Goal: Task Accomplishment & Management: Manage account settings

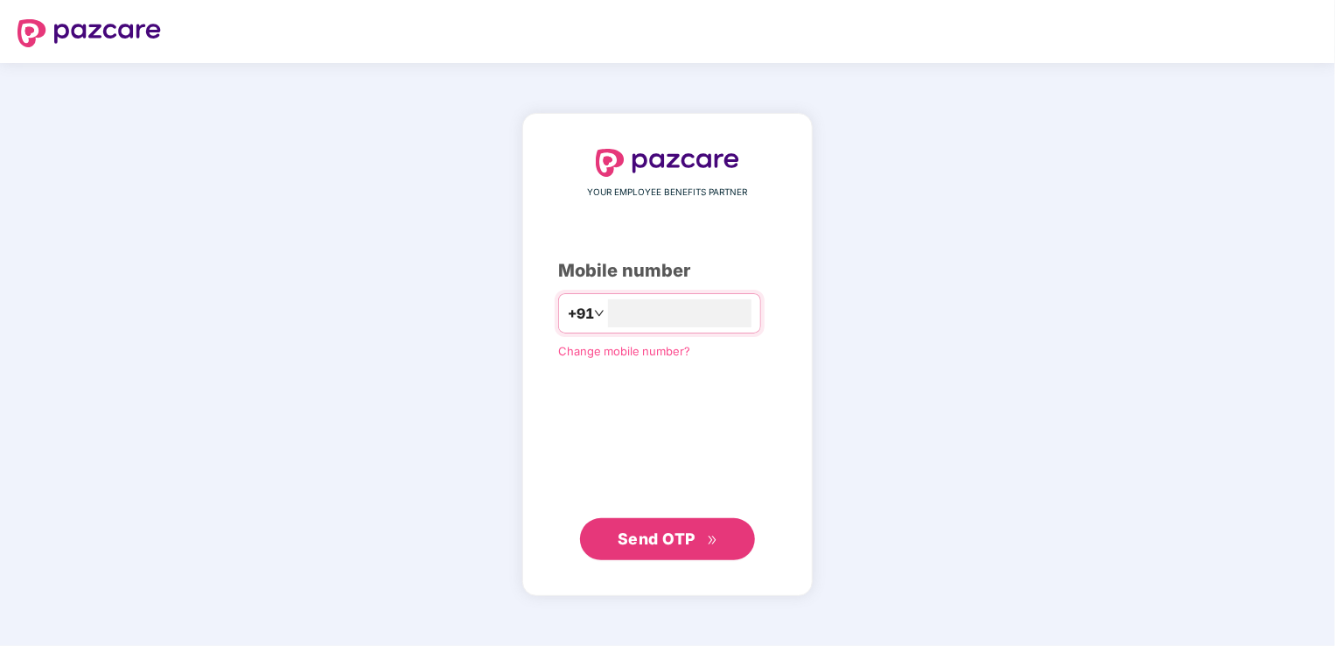
type input "**********"
click at [676, 530] on span "Send OTP" at bounding box center [657, 538] width 78 height 18
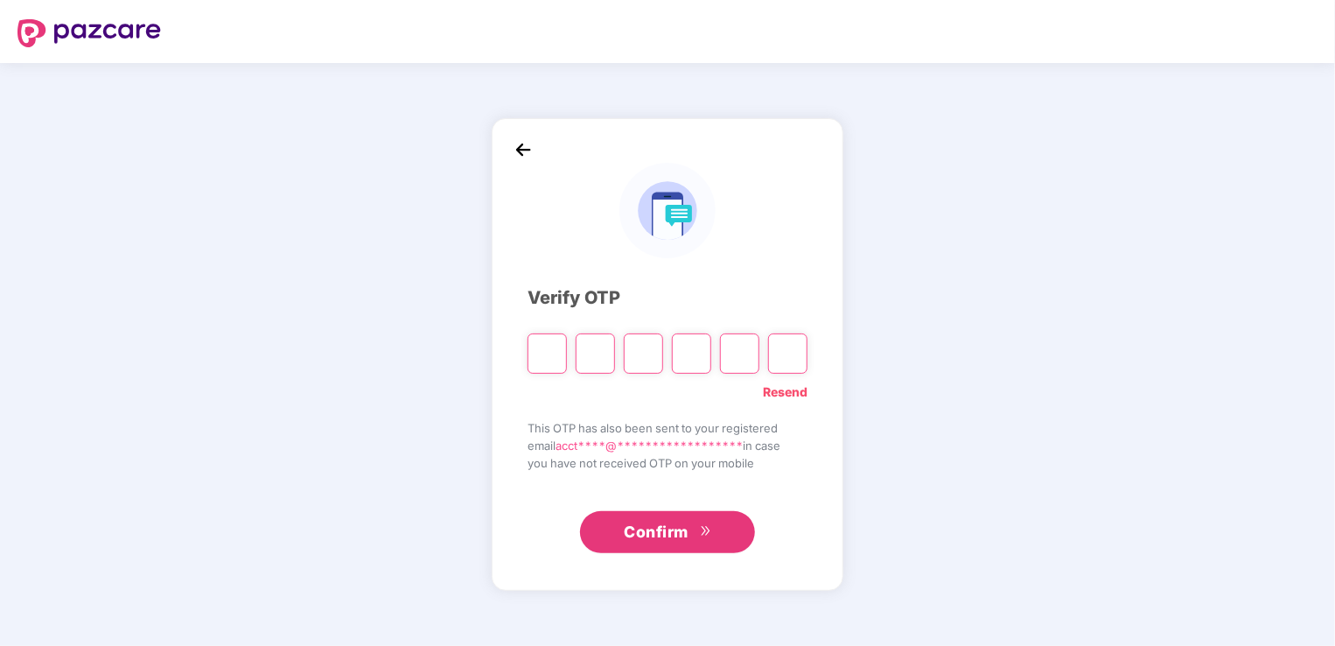
type input "*"
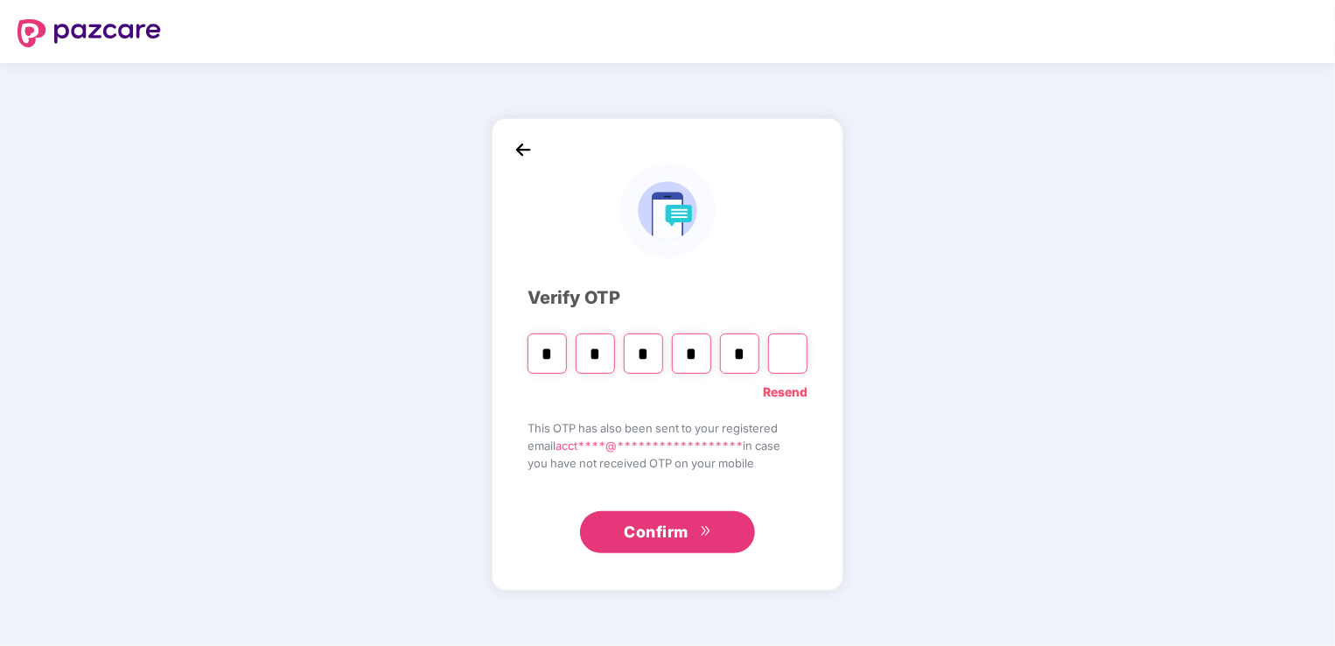
type input "*"
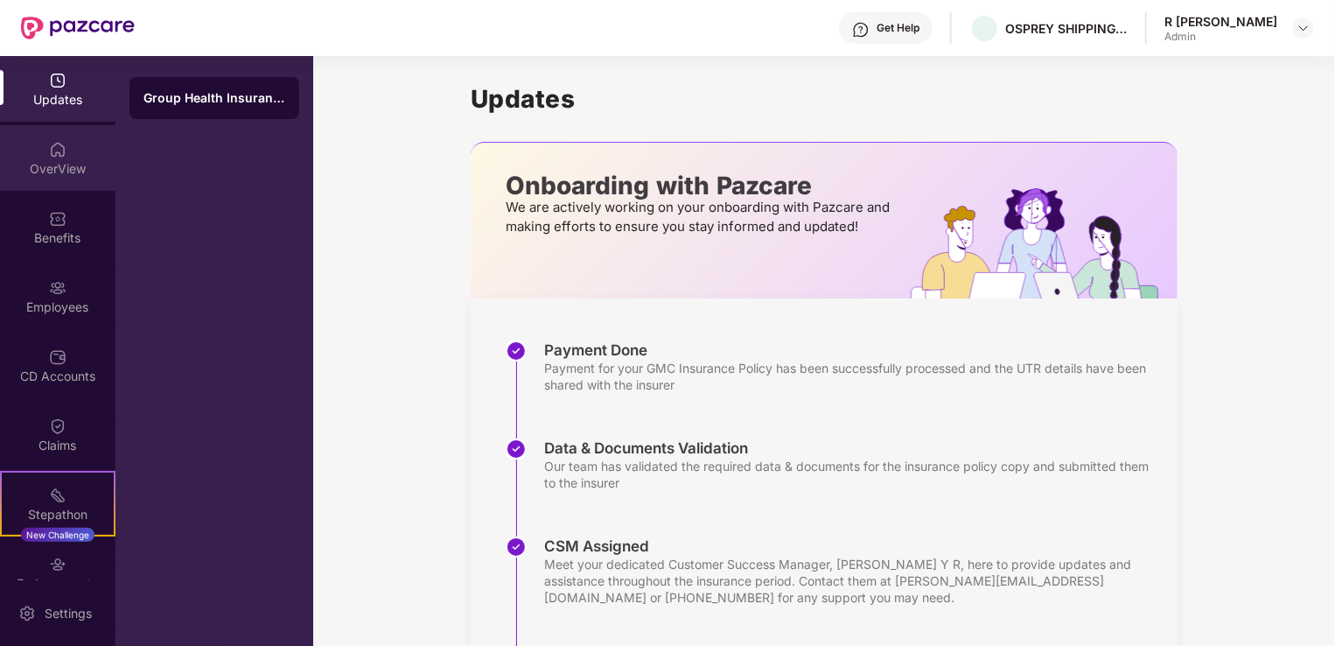
click at [62, 149] on img at bounding box center [58, 150] width 18 height 18
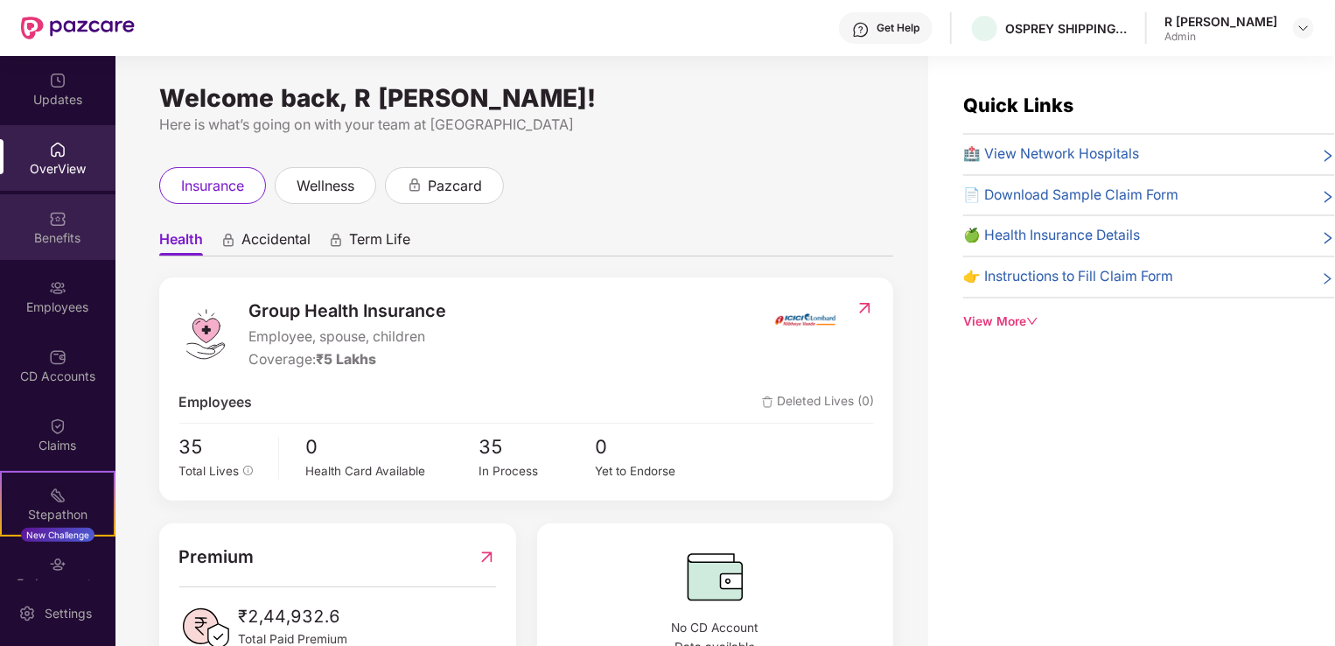
click at [68, 254] on div "Benefits" at bounding box center [58, 227] width 116 height 66
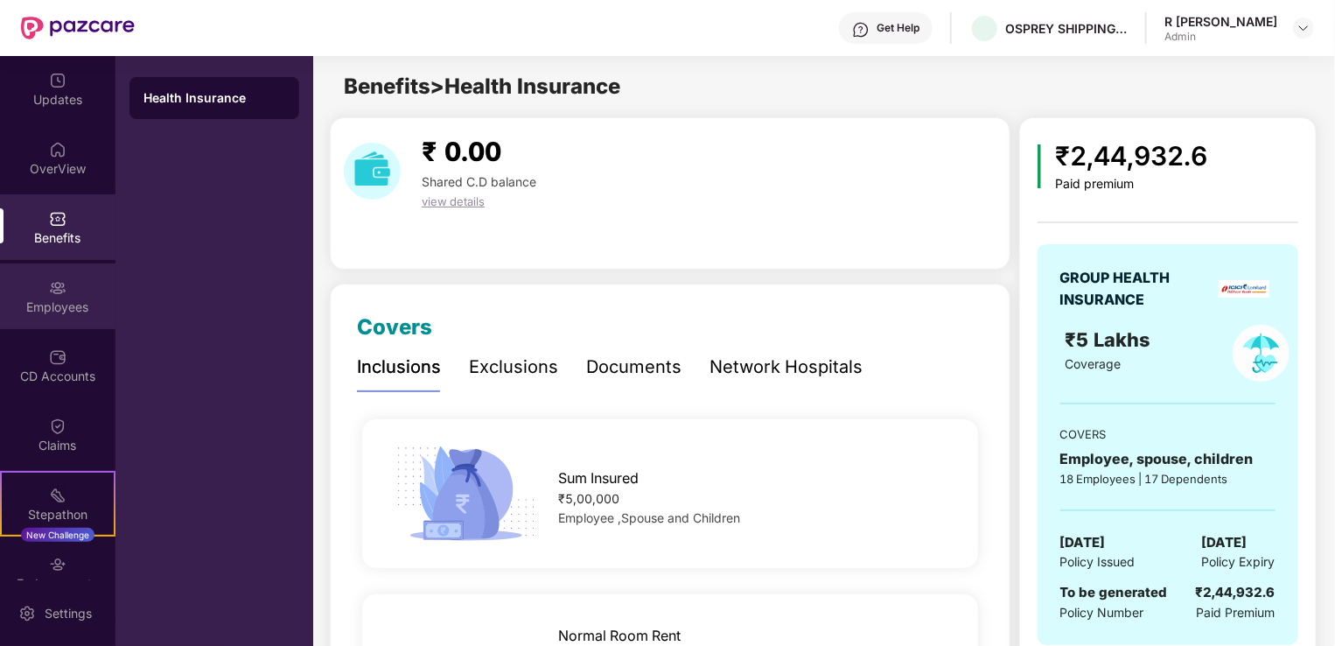
click at [49, 283] on img at bounding box center [58, 288] width 18 height 18
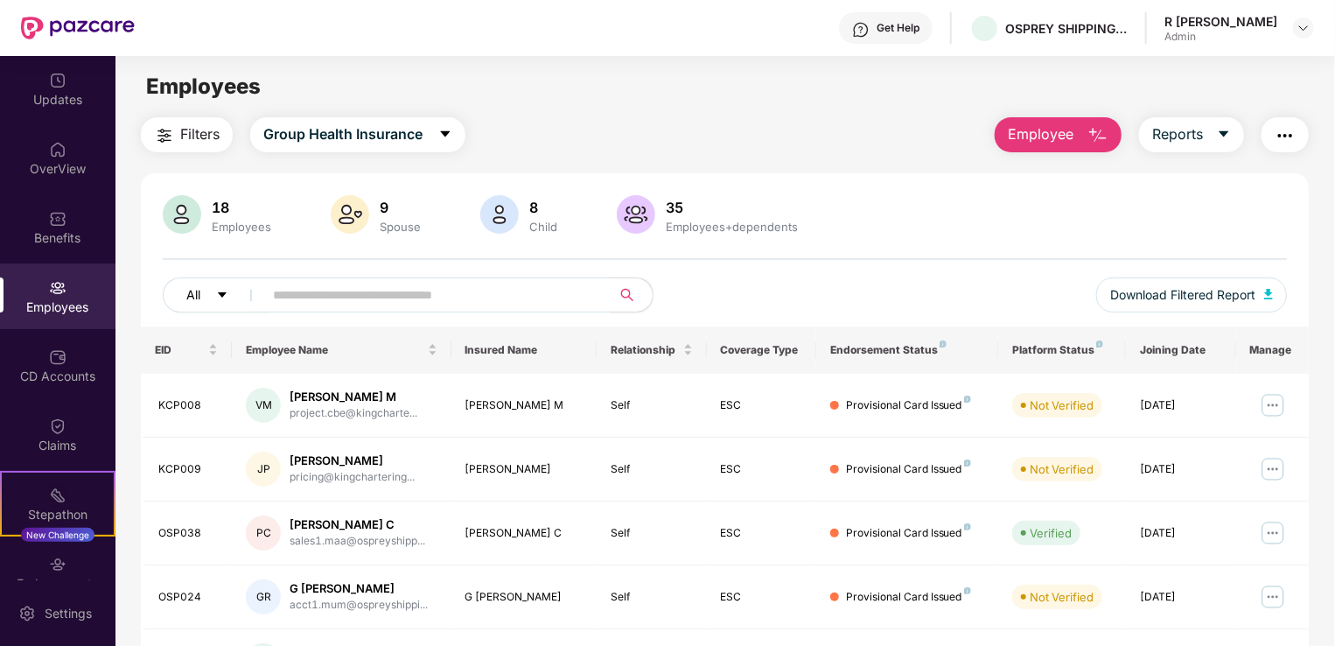
click at [217, 296] on icon "caret-down" at bounding box center [222, 295] width 12 height 12
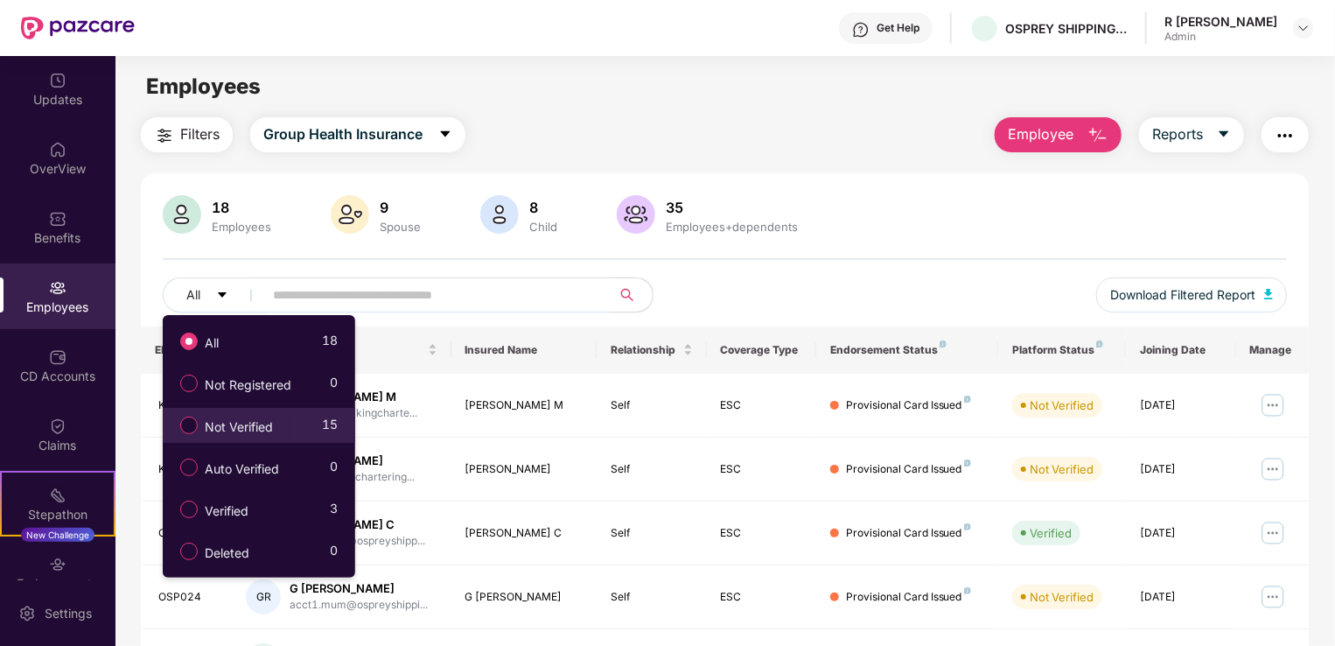
click at [224, 428] on span "Not Verified" at bounding box center [239, 426] width 82 height 19
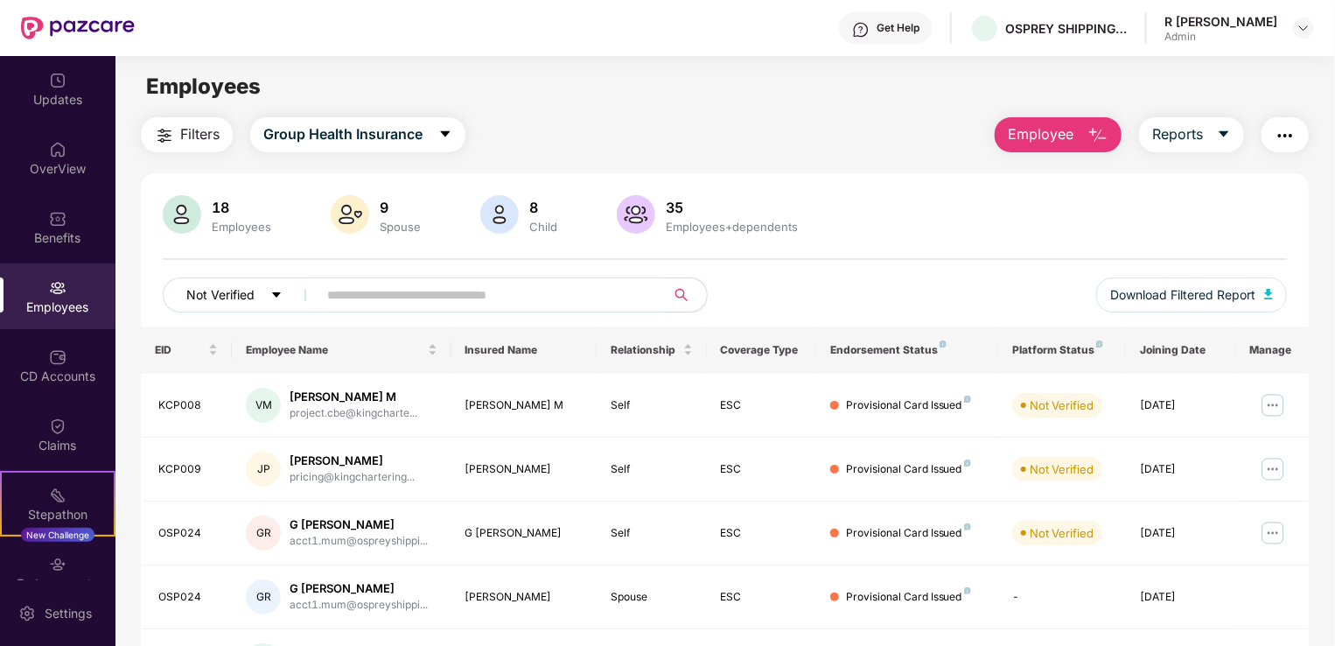
click at [259, 289] on button "Not Verified" at bounding box center [243, 294] width 161 height 35
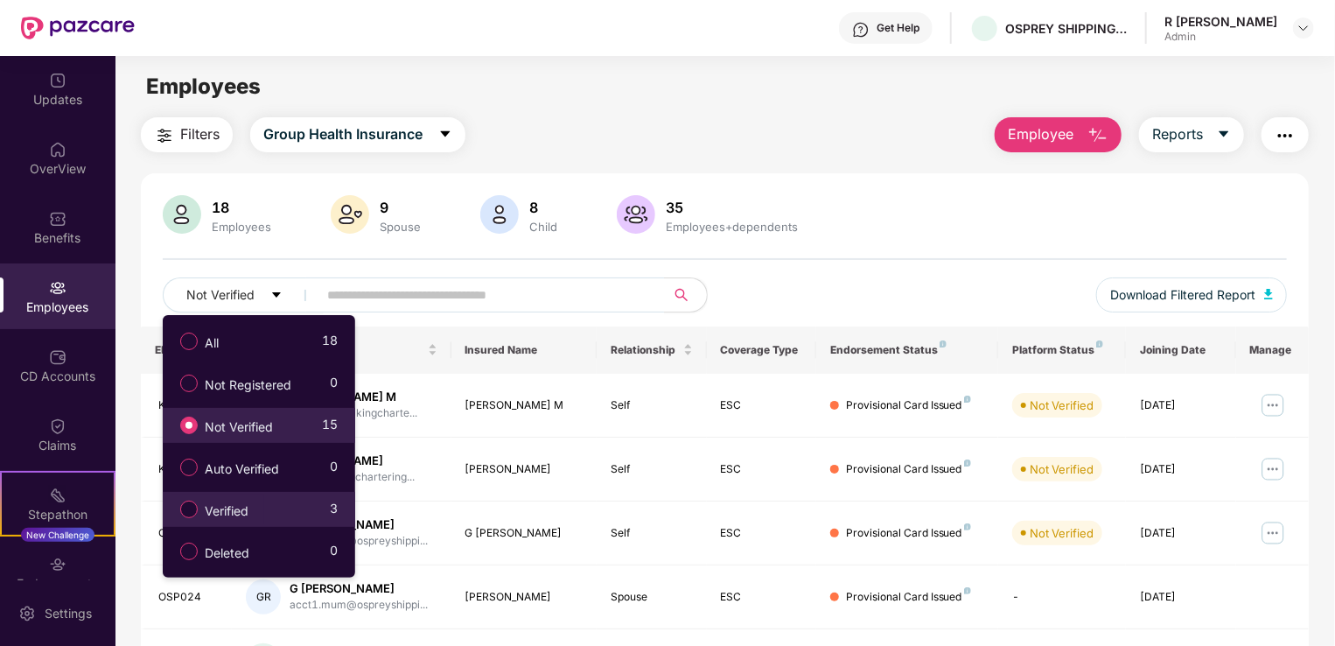
click at [235, 505] on span "Verified" at bounding box center [227, 510] width 58 height 19
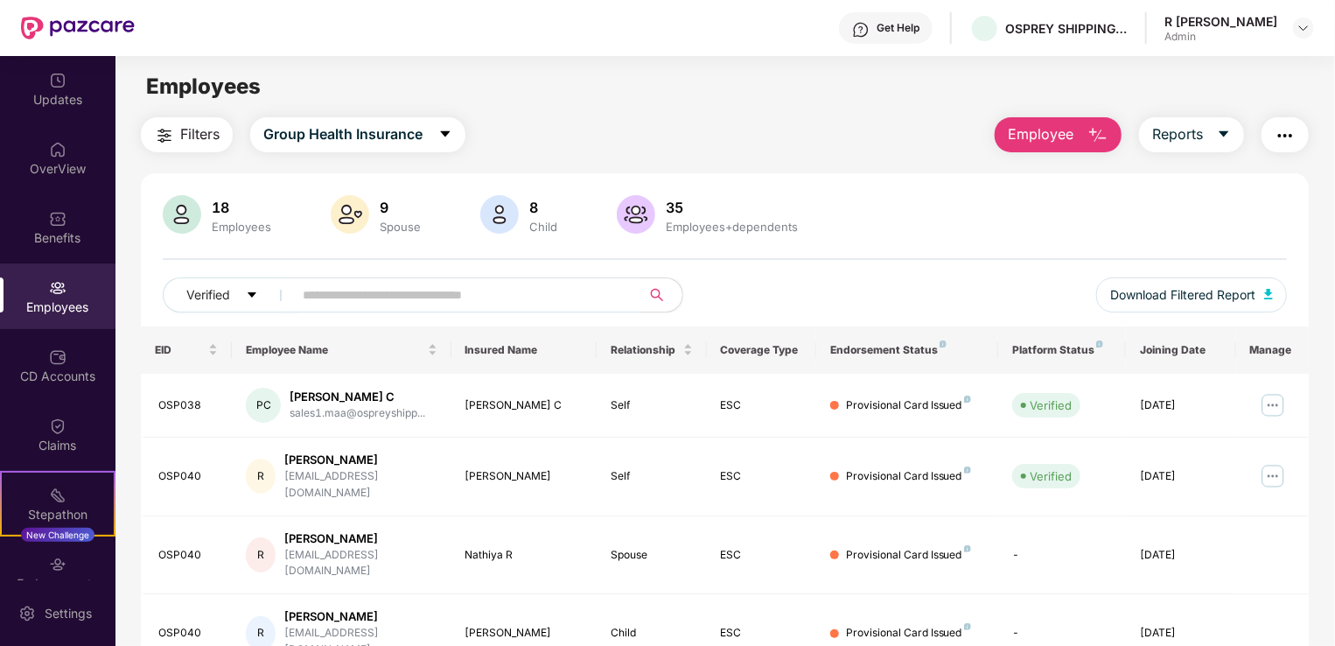
click at [239, 221] on div "Employees" at bounding box center [241, 227] width 67 height 14
click at [251, 286] on button "Verified" at bounding box center [231, 294] width 137 height 35
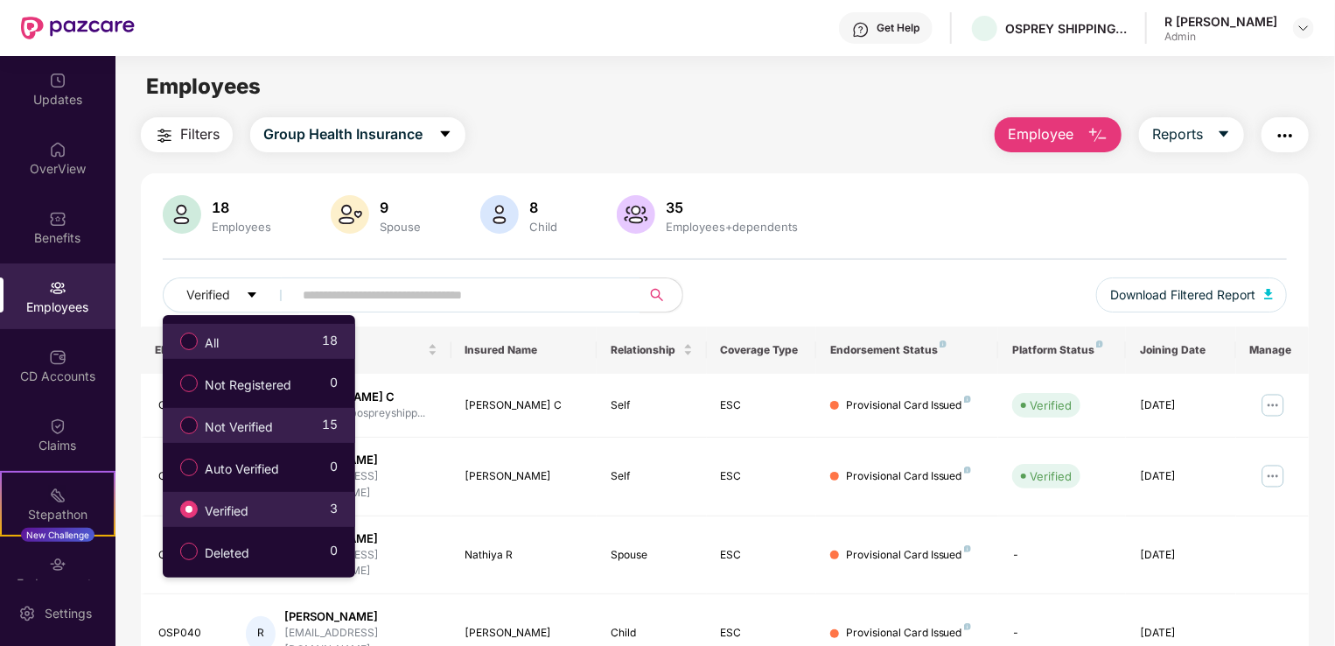
click at [241, 336] on div "All 18" at bounding box center [255, 341] width 166 height 30
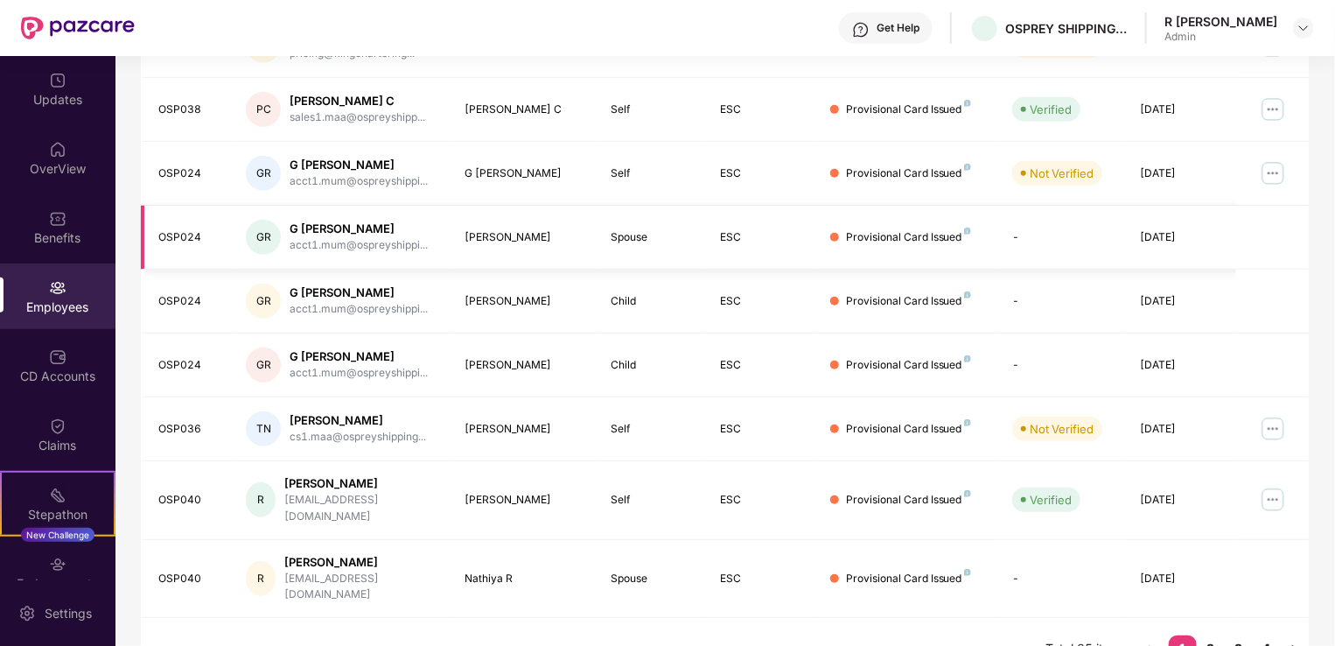
scroll to position [427, 0]
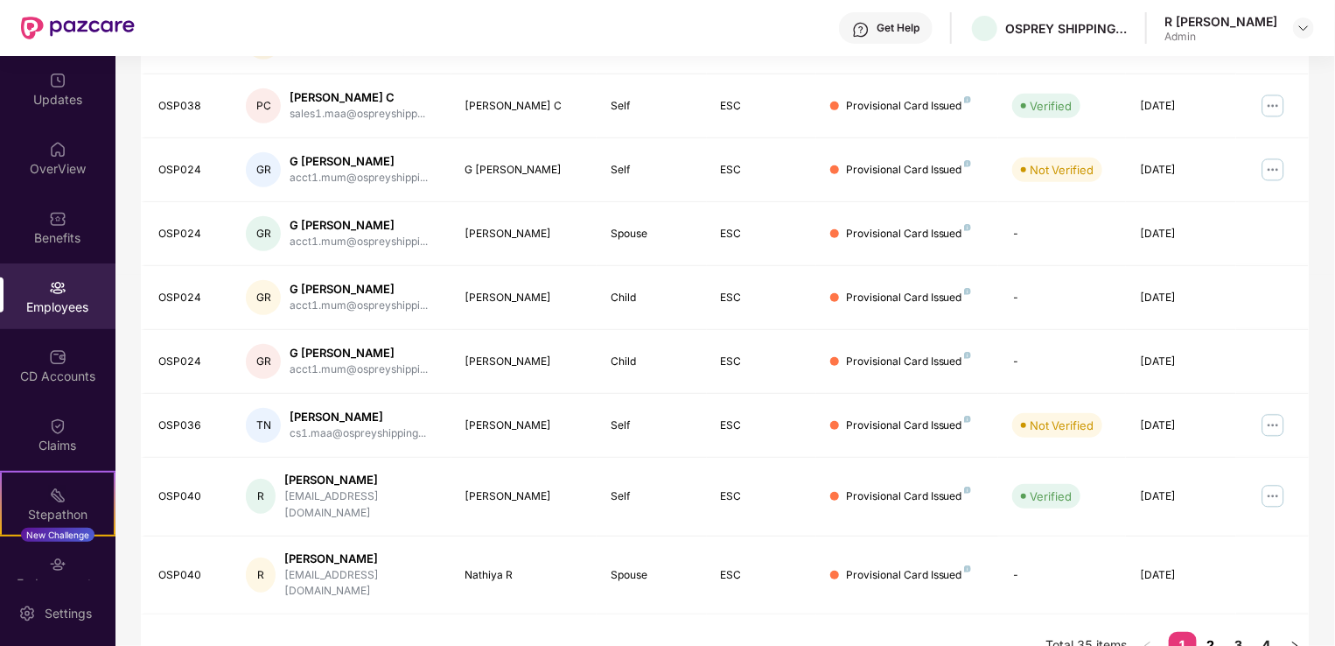
click at [1214, 632] on link "2" at bounding box center [1211, 645] width 28 height 26
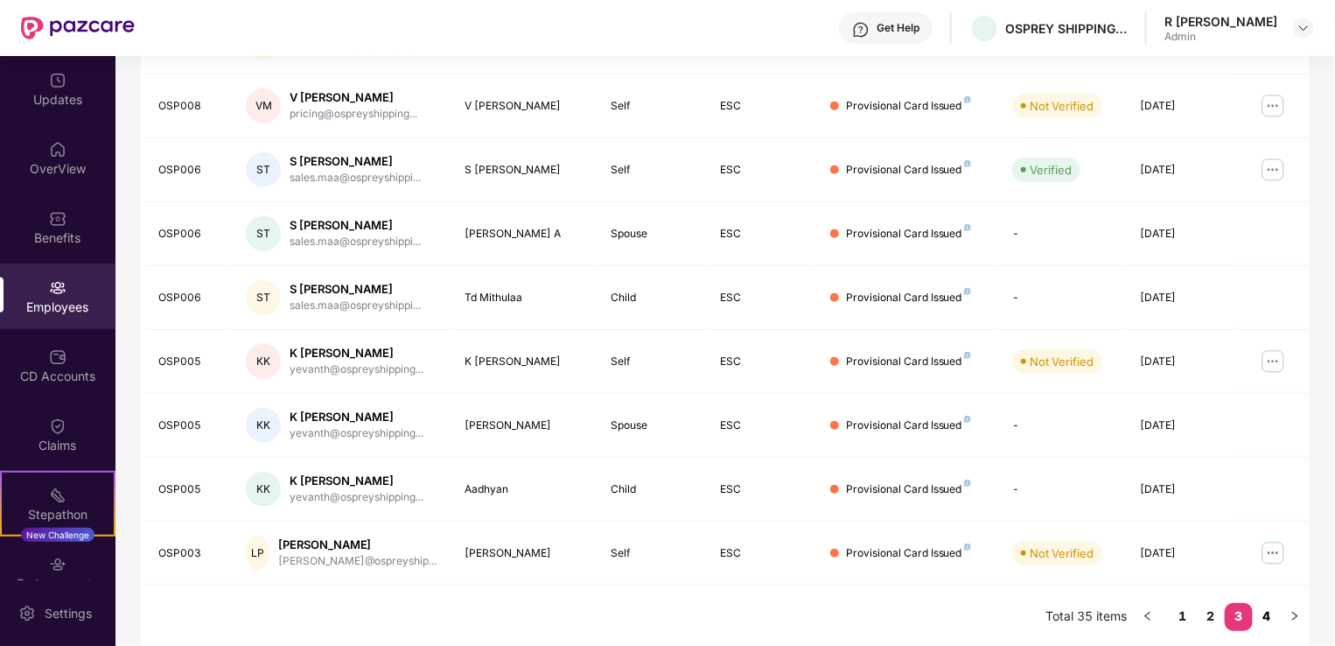
click at [1258, 620] on link "4" at bounding box center [1267, 616] width 28 height 26
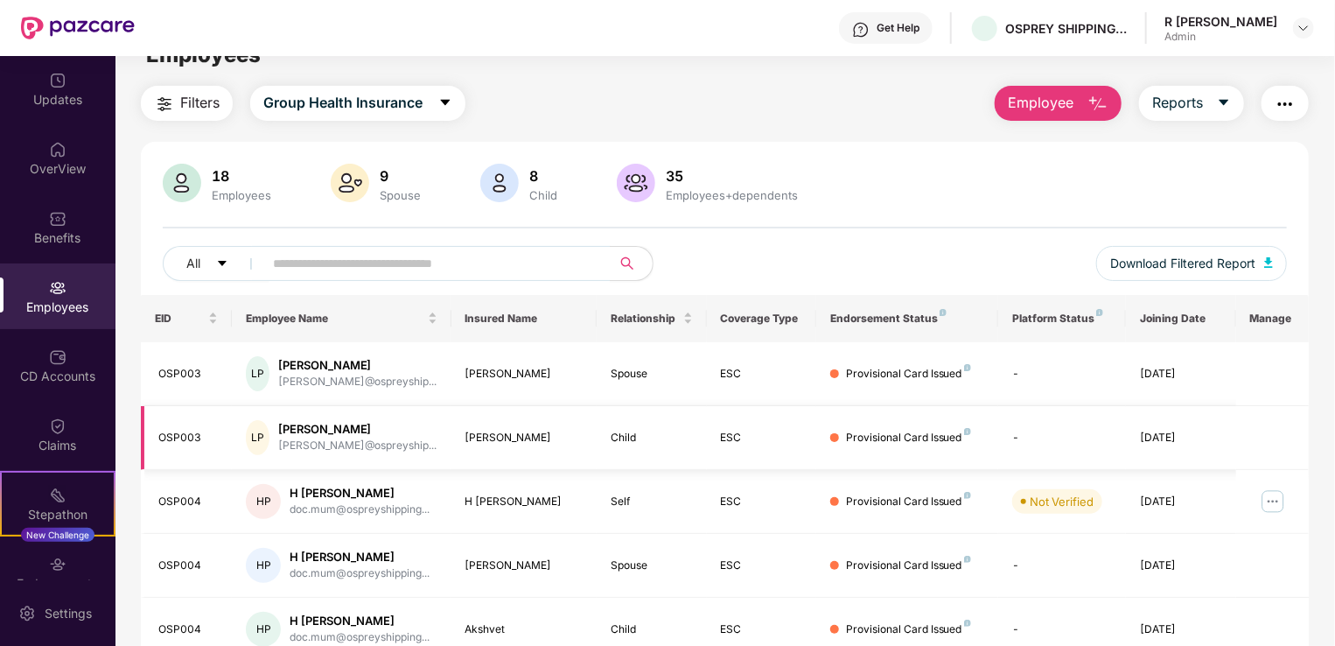
scroll to position [0, 0]
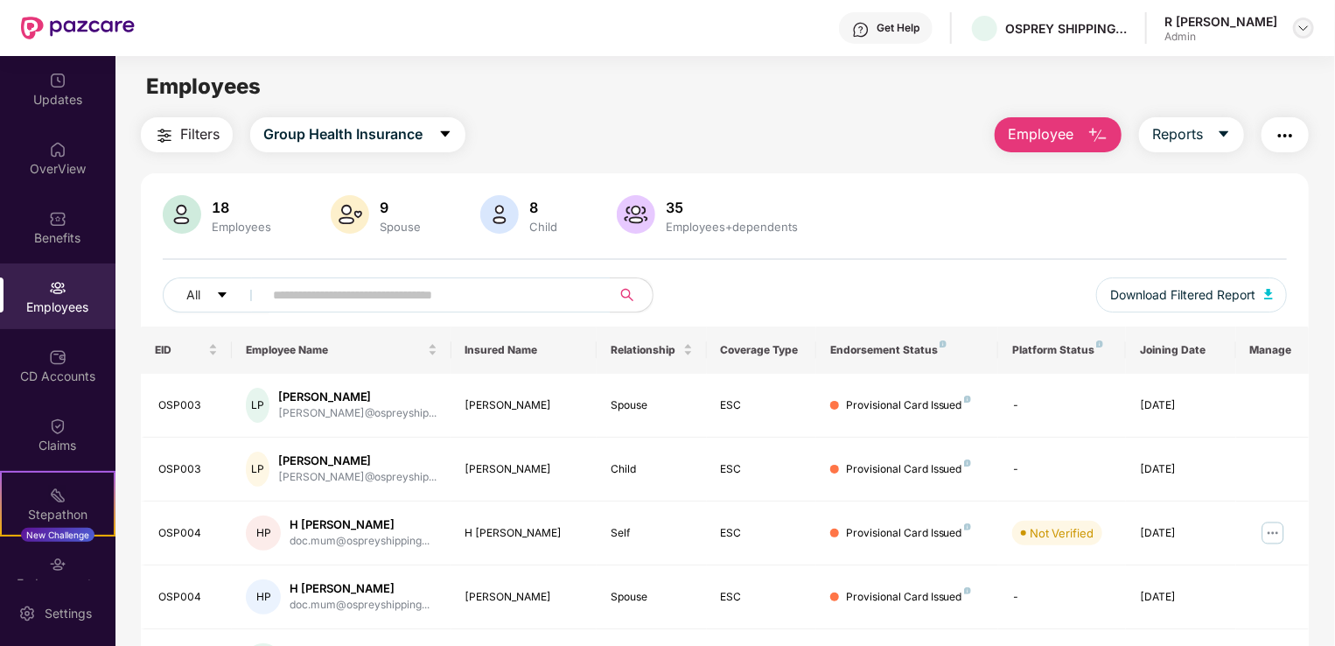
click at [1299, 31] on img at bounding box center [1304, 28] width 14 height 14
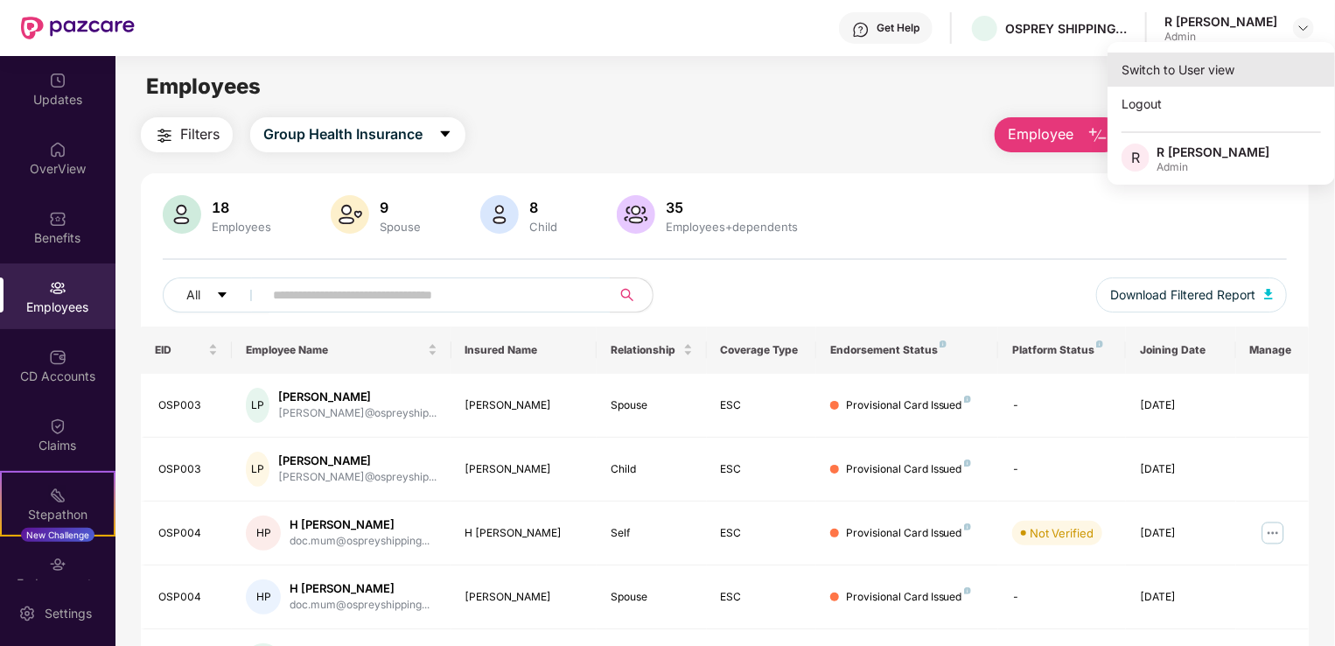
click at [1271, 61] on div "Switch to User view" at bounding box center [1222, 70] width 228 height 34
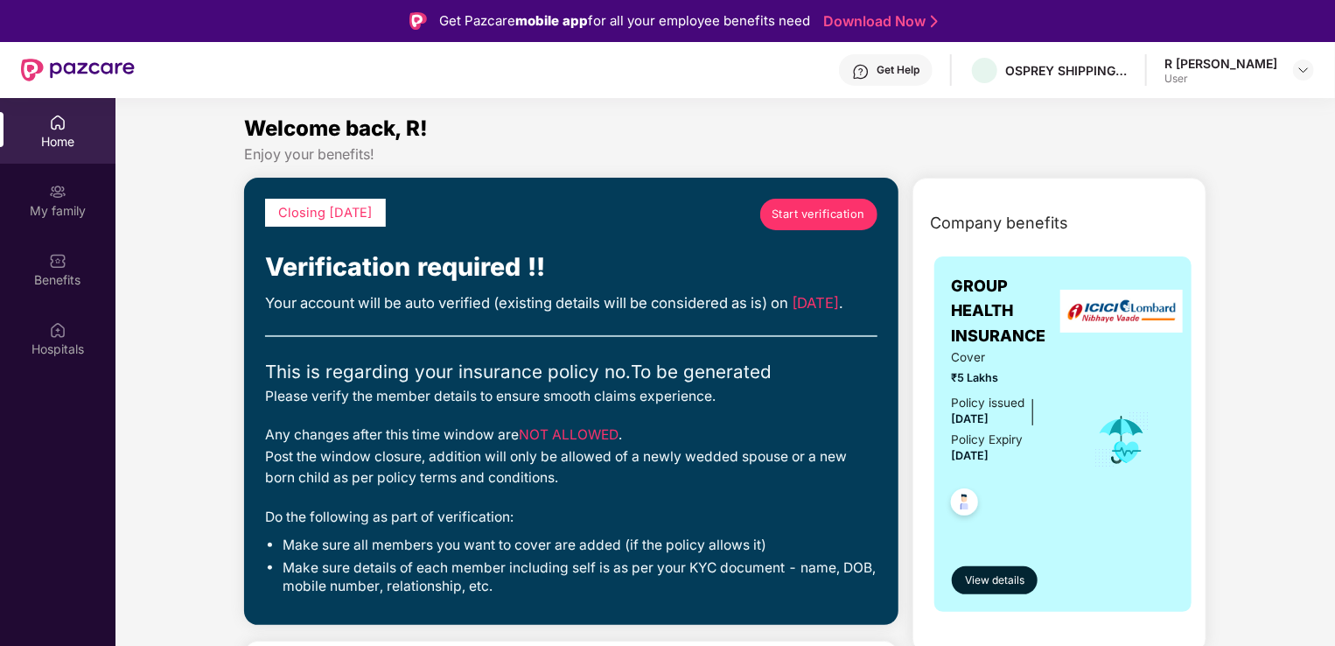
click at [806, 219] on span "Start verification" at bounding box center [819, 215] width 94 height 18
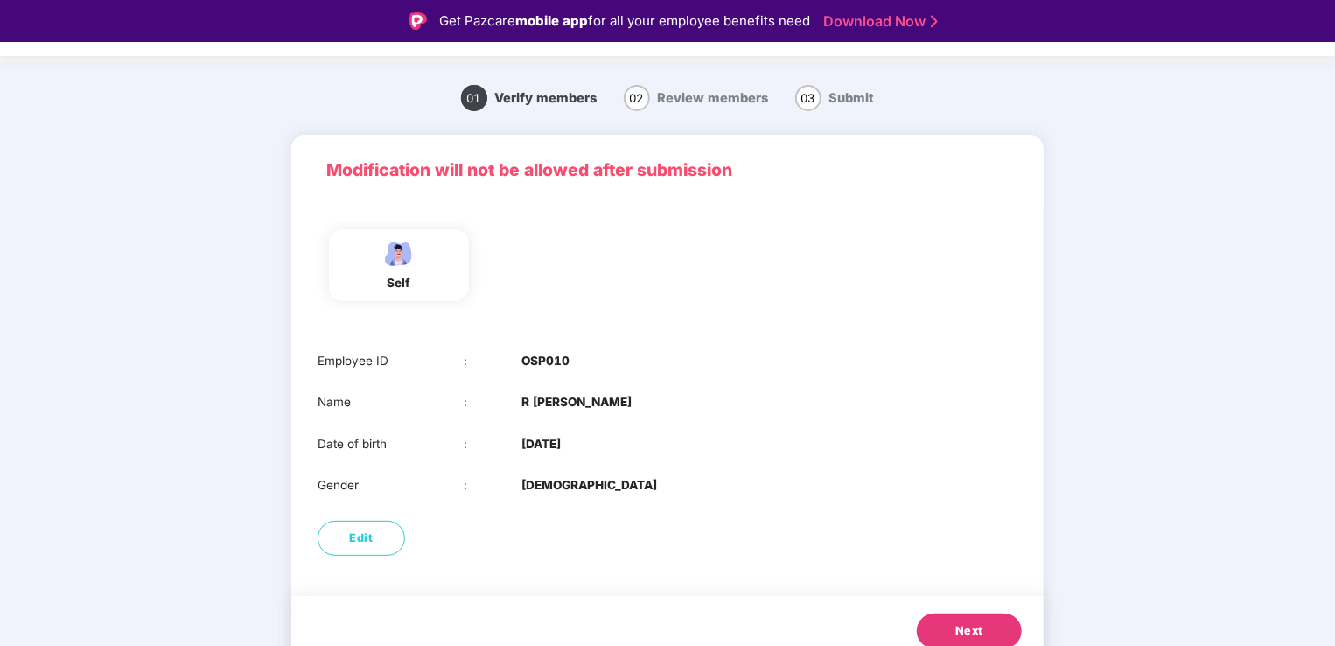
scroll to position [50, 0]
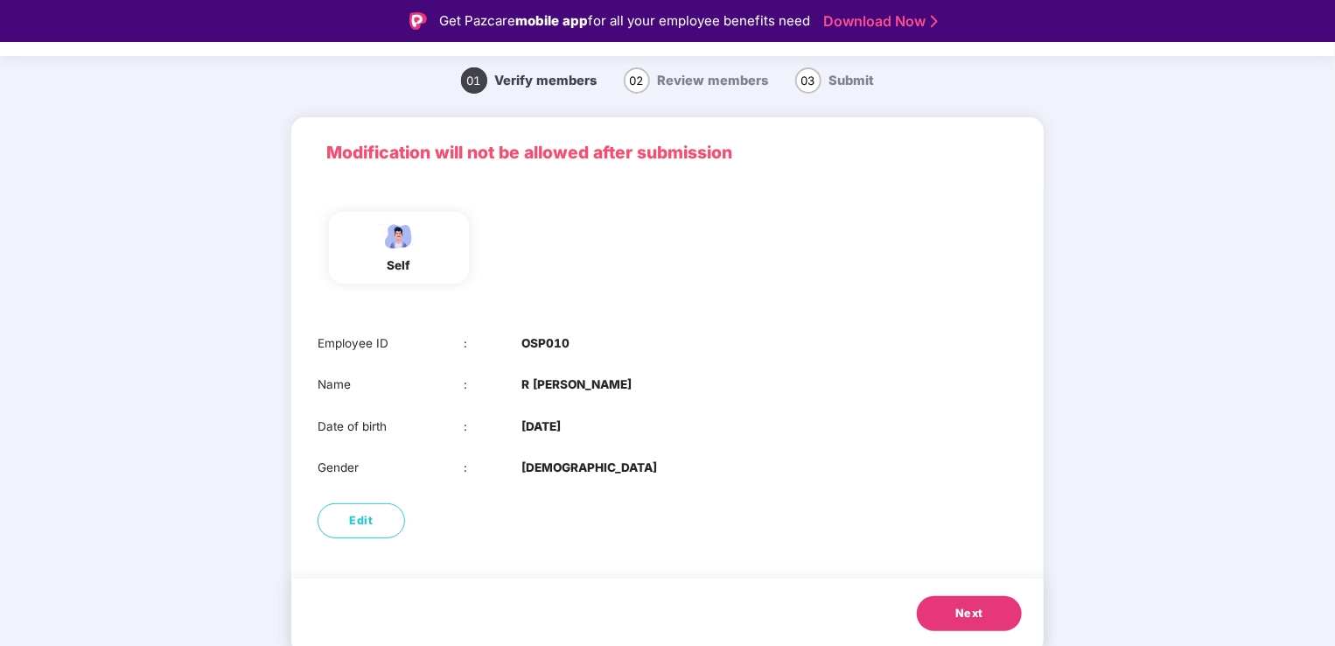
click at [956, 617] on span "Next" at bounding box center [970, 614] width 28 height 18
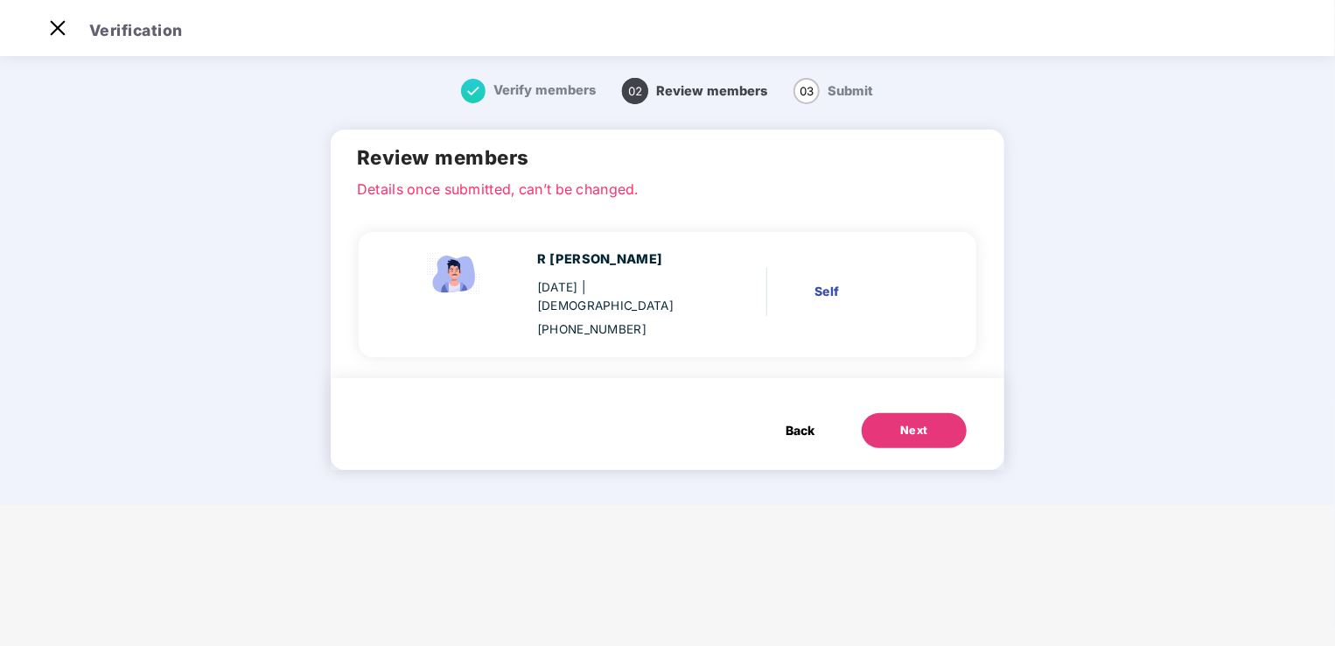
click at [900, 422] on div "Next" at bounding box center [914, 431] width 28 height 18
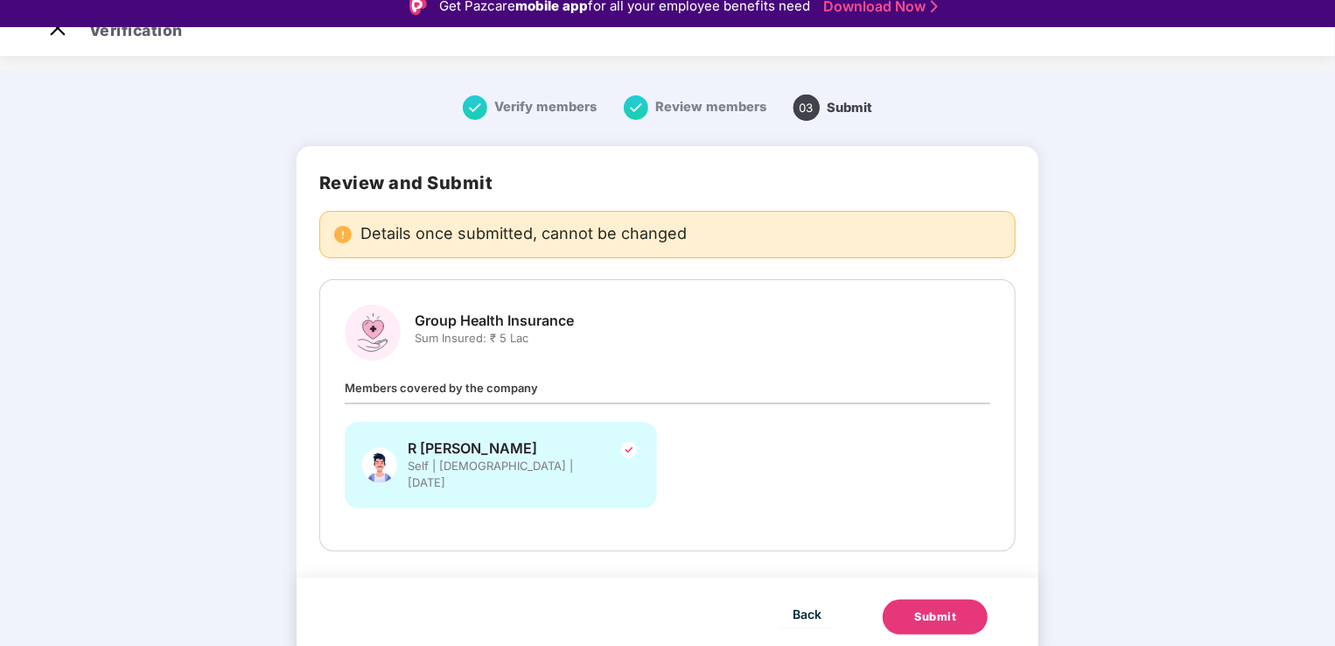
scroll to position [42, 0]
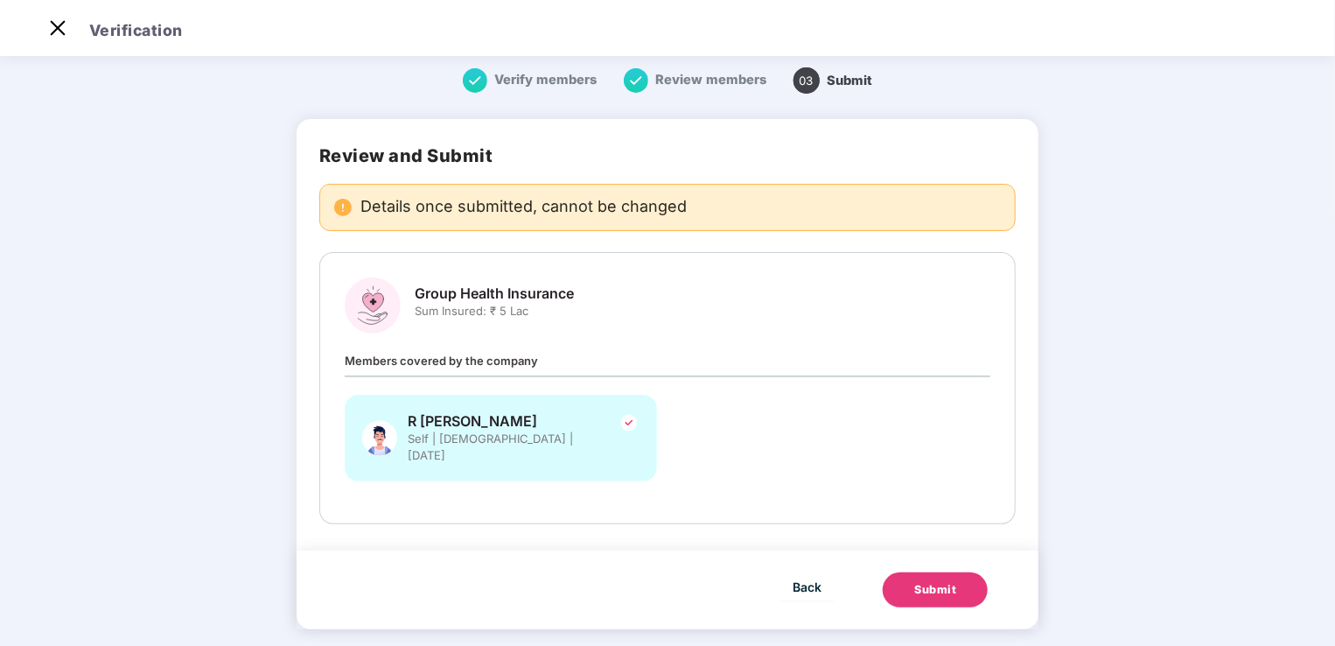
click at [933, 581] on div "Submit" at bounding box center [935, 590] width 42 height 18
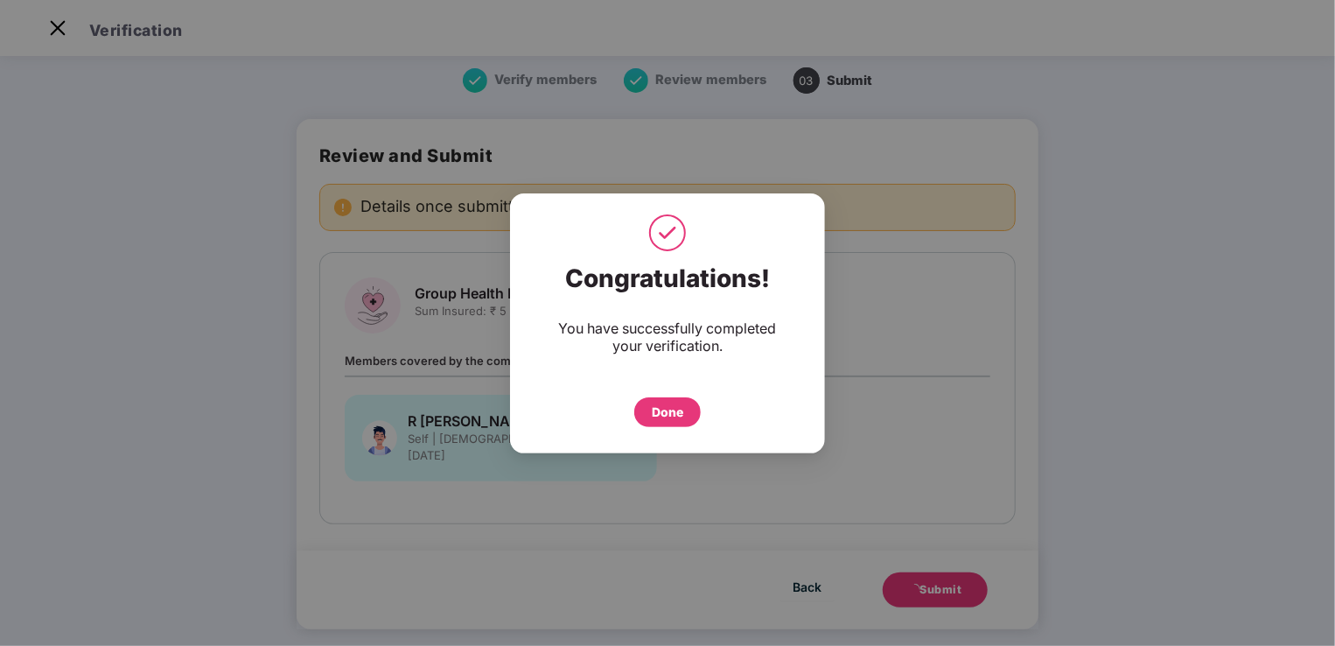
click at [650, 415] on div "Done" at bounding box center [667, 412] width 67 height 30
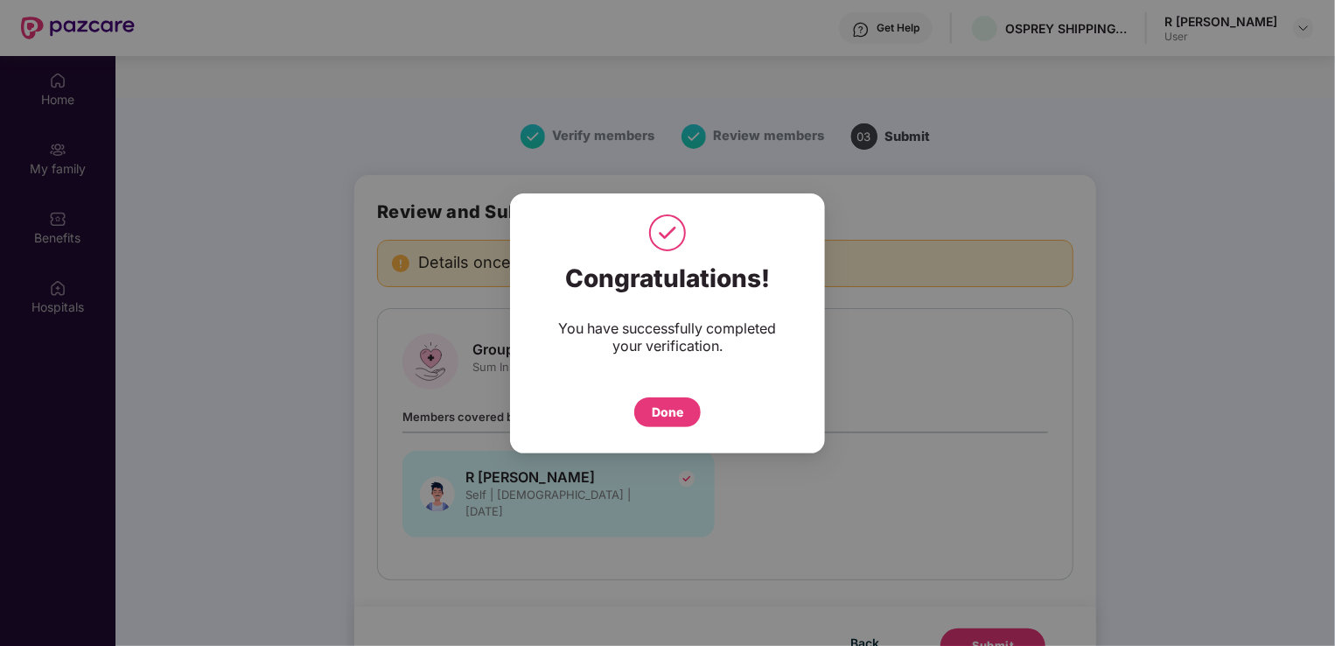
scroll to position [98, 0]
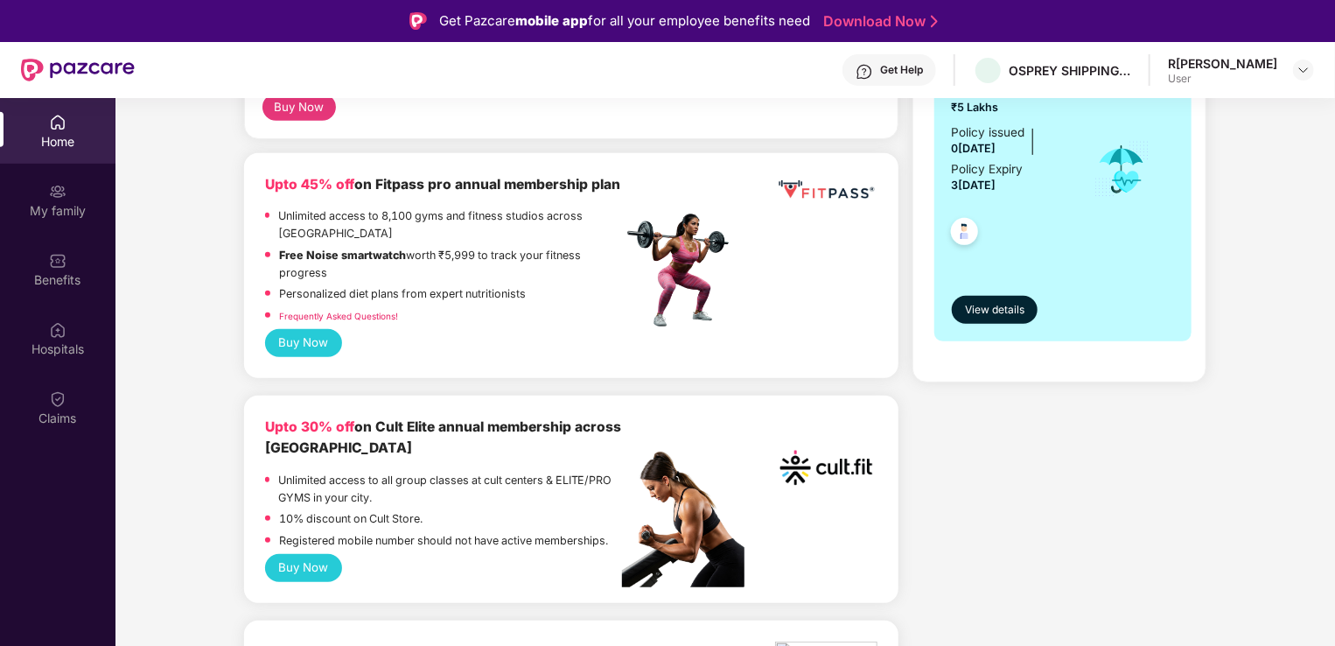
scroll to position [525, 0]
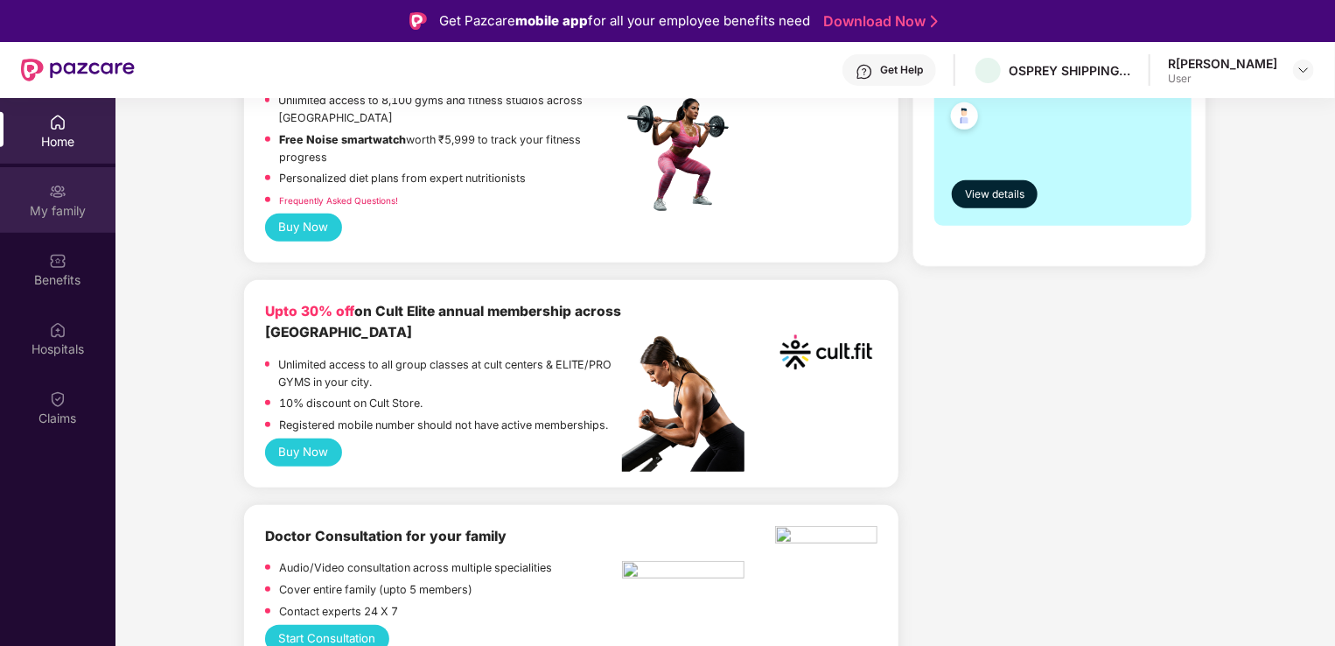
click at [61, 187] on img at bounding box center [58, 192] width 18 height 18
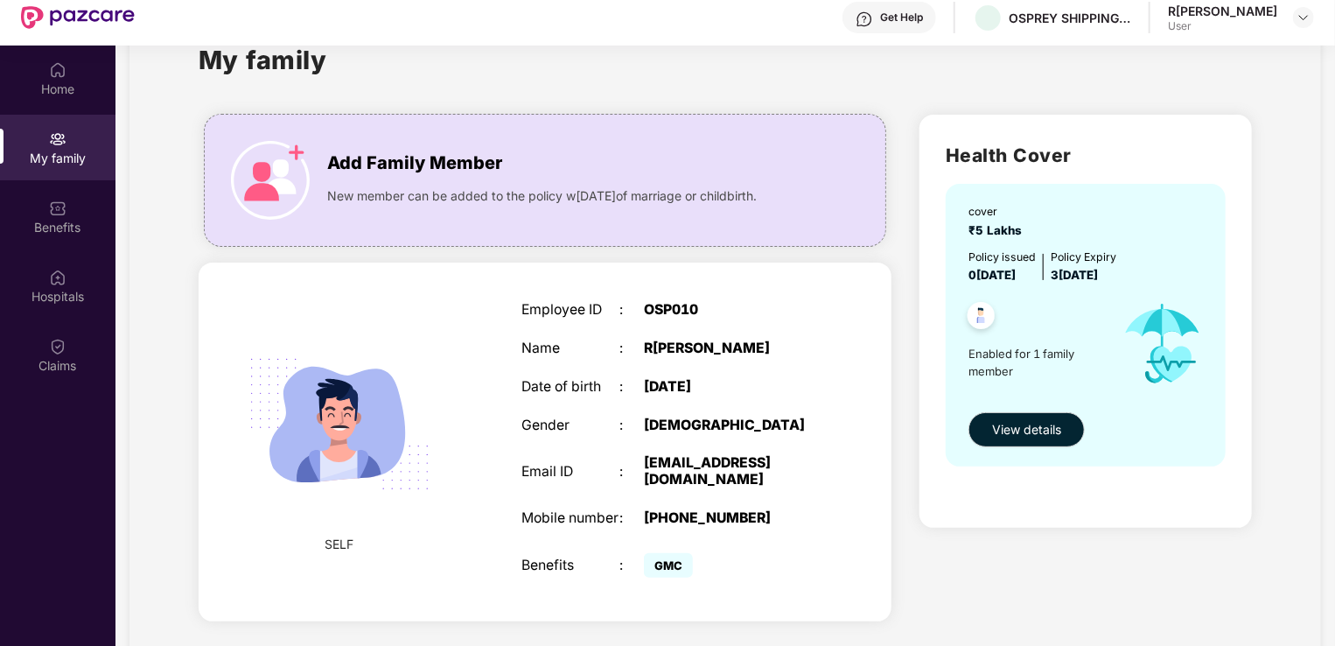
scroll to position [98, 0]
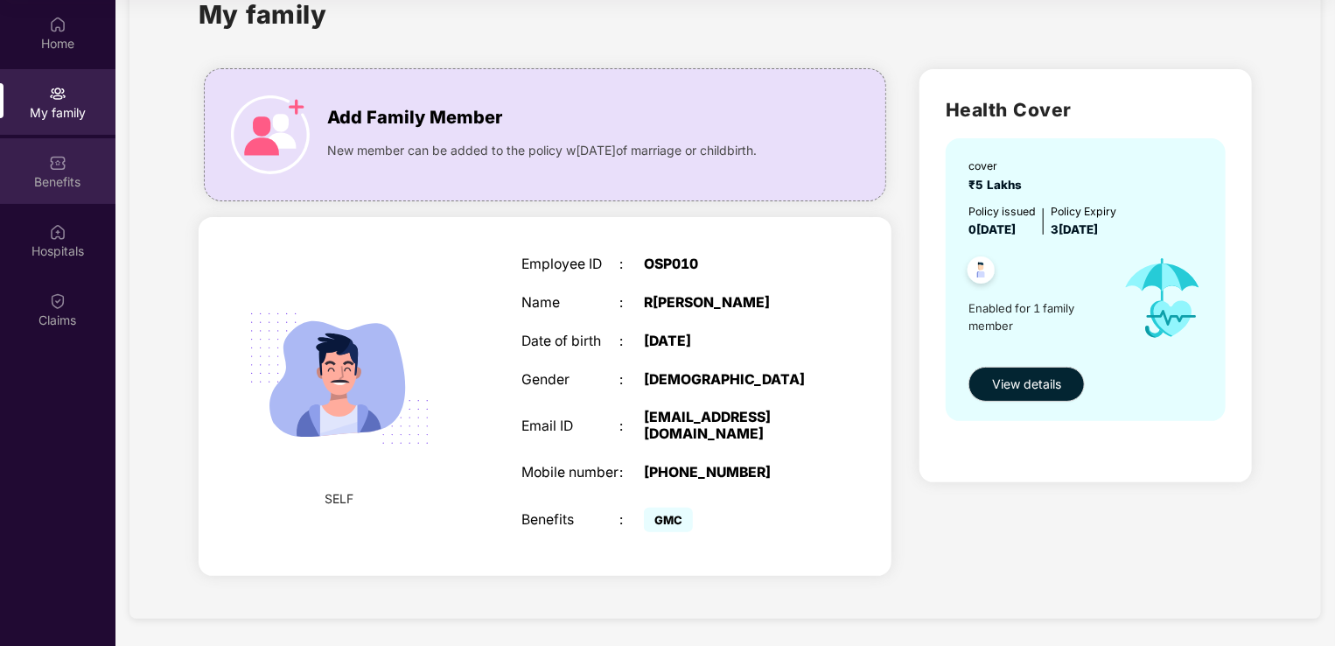
click at [68, 191] on div "Benefits" at bounding box center [58, 171] width 116 height 66
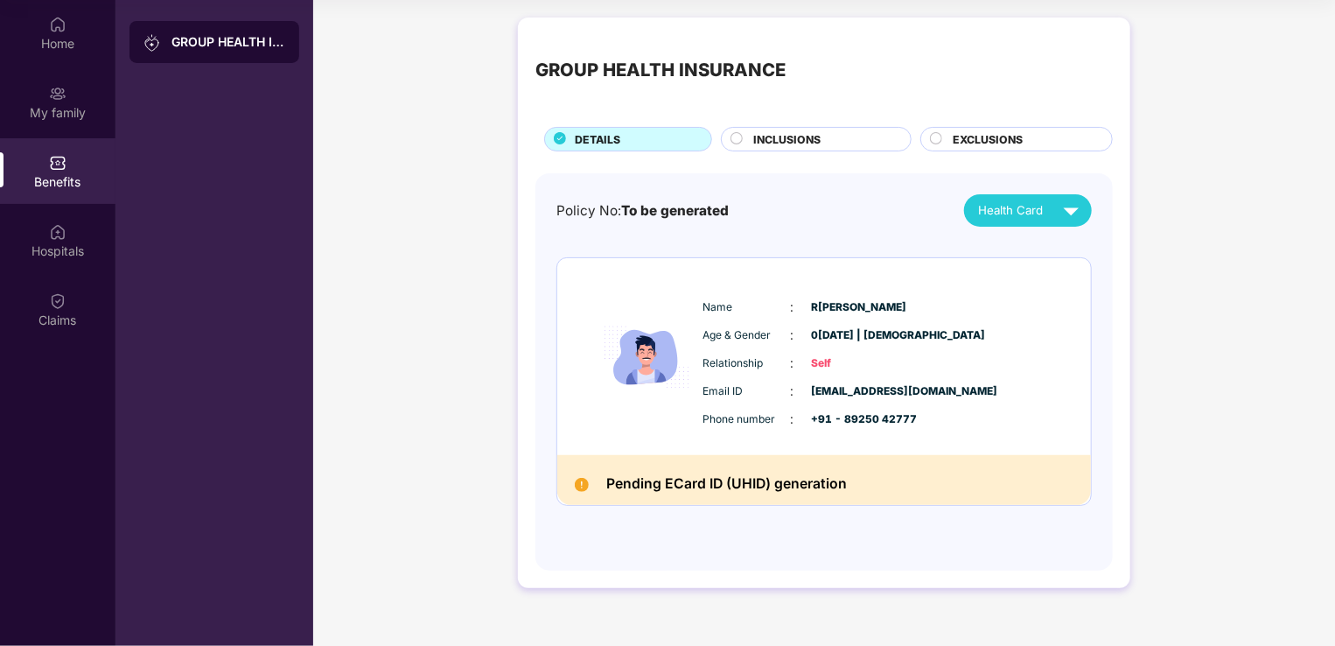
click at [735, 136] on circle at bounding box center [737, 138] width 11 height 11
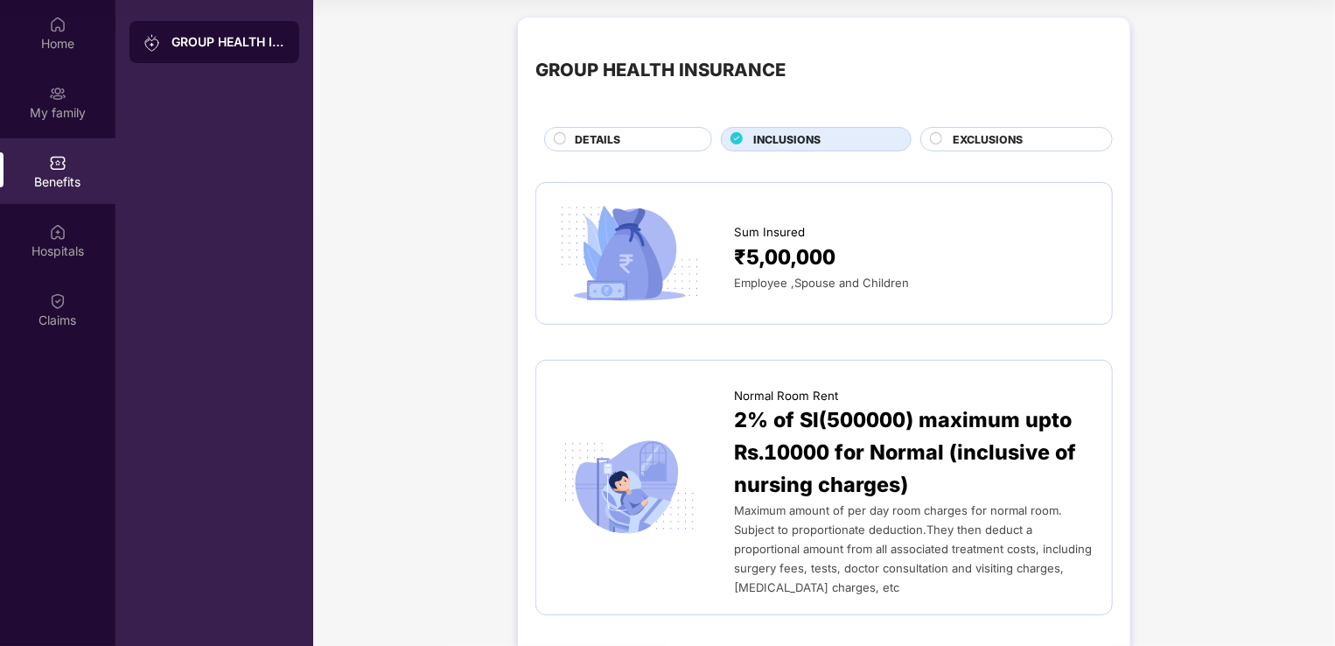
click at [971, 145] on span "EXCLUSIONS" at bounding box center [988, 139] width 70 height 17
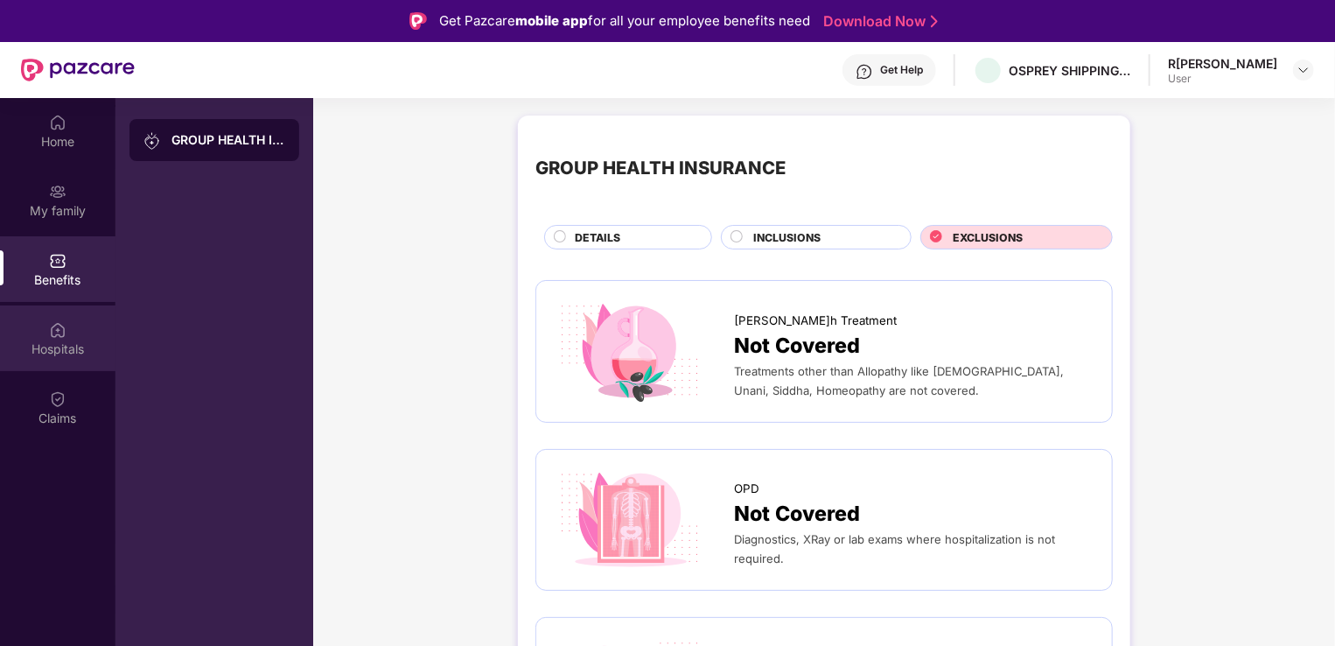
click at [56, 357] on div "Hospitals" at bounding box center [58, 349] width 116 height 18
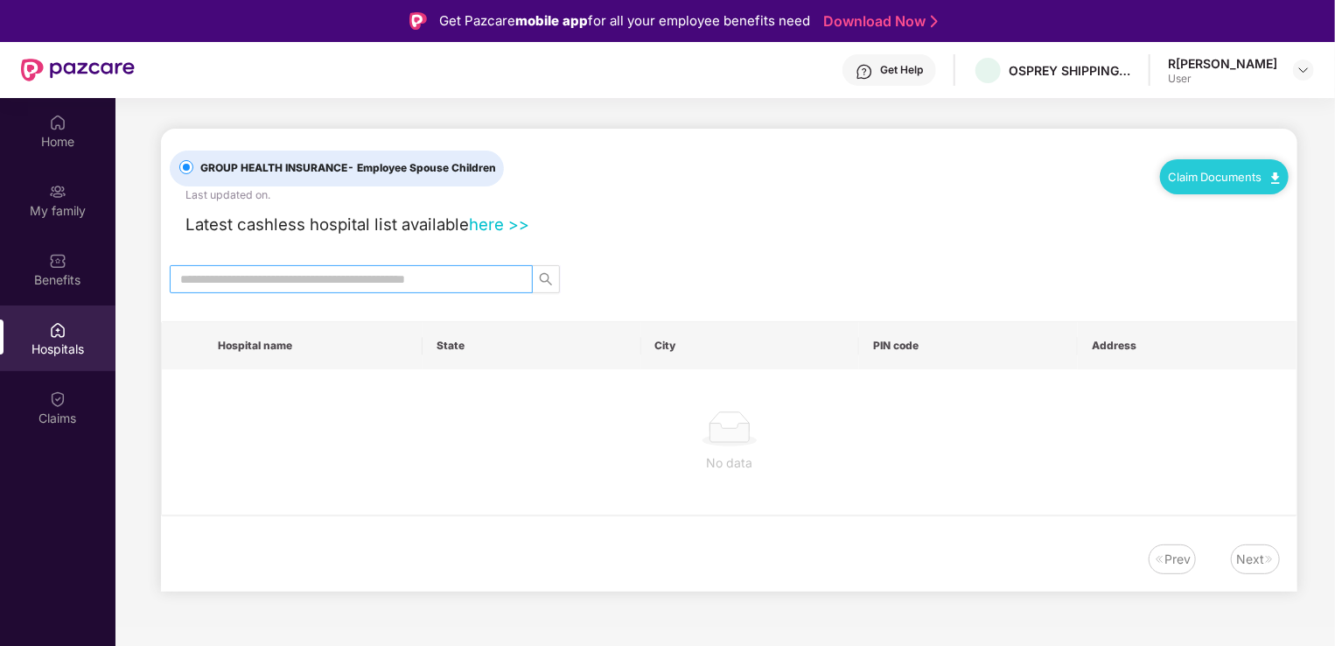
click at [477, 282] on input "text" at bounding box center [344, 279] width 328 height 19
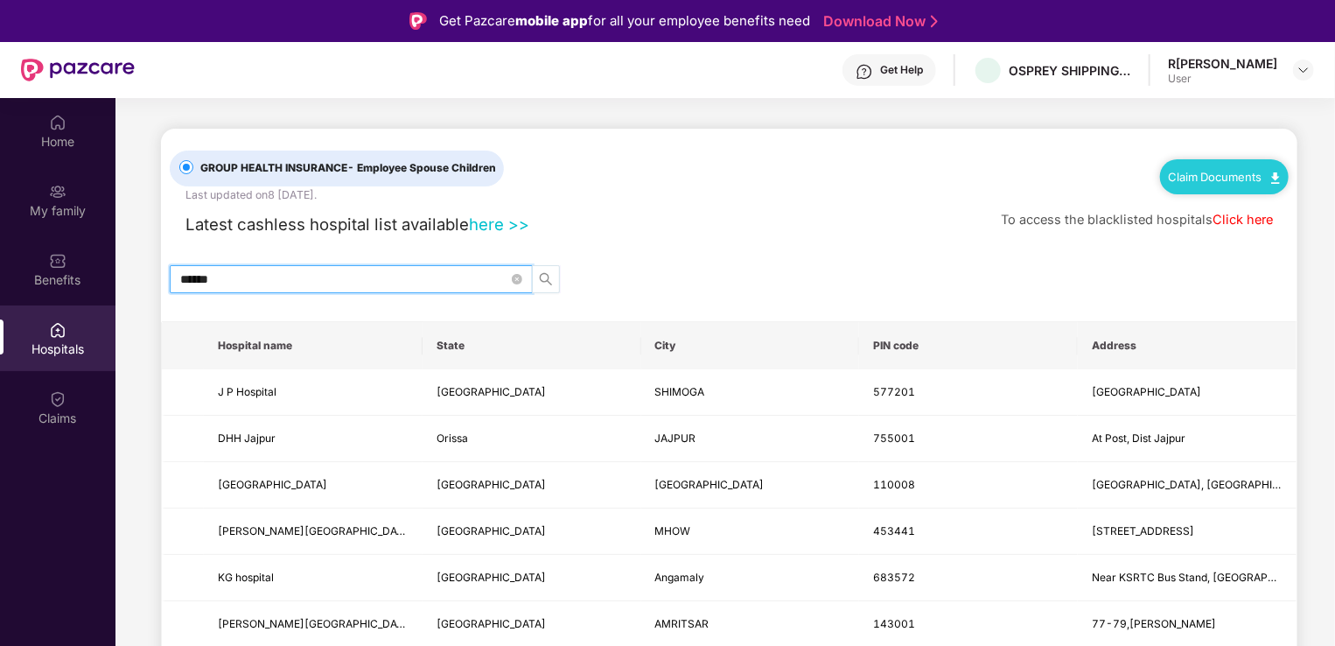
click at [547, 283] on icon "search" at bounding box center [546, 279] width 14 height 14
click at [546, 272] on icon "search" at bounding box center [546, 279] width 14 height 14
click at [443, 286] on input "******" at bounding box center [344, 279] width 328 height 19
click at [538, 274] on span "search" at bounding box center [546, 279] width 26 height 14
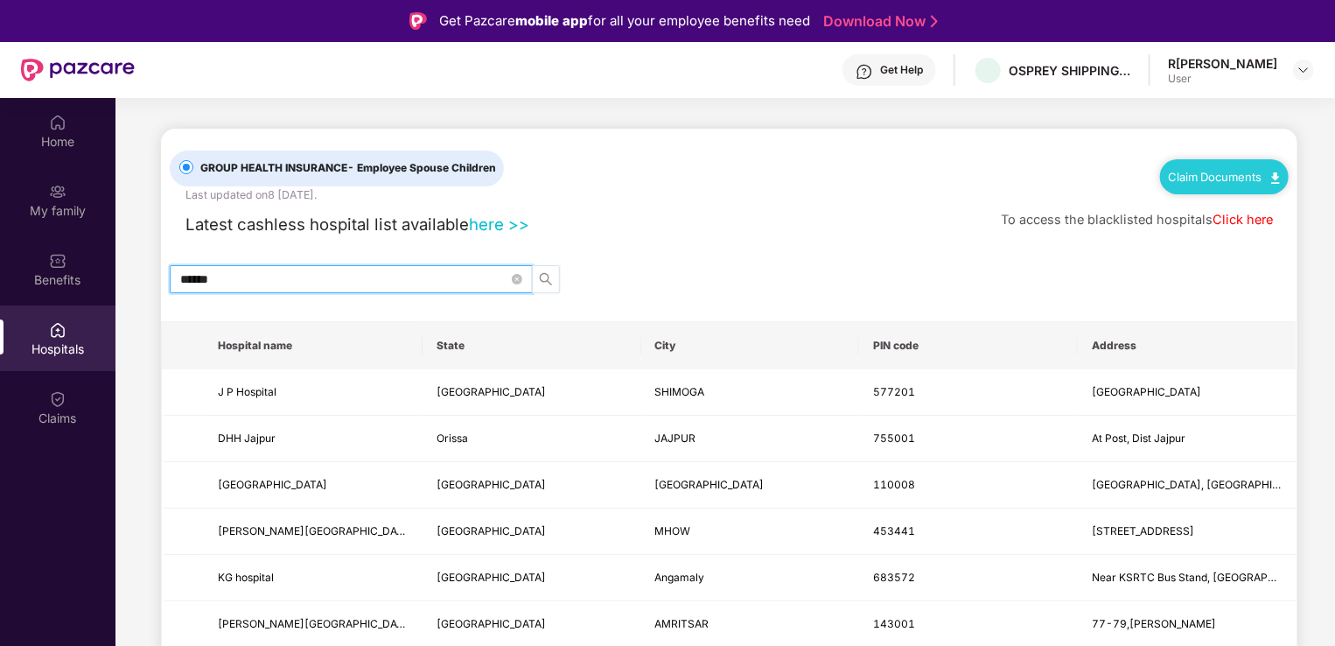
click at [539, 274] on icon "search" at bounding box center [546, 279] width 14 height 14
click at [277, 274] on input "******" at bounding box center [344, 279] width 328 height 19
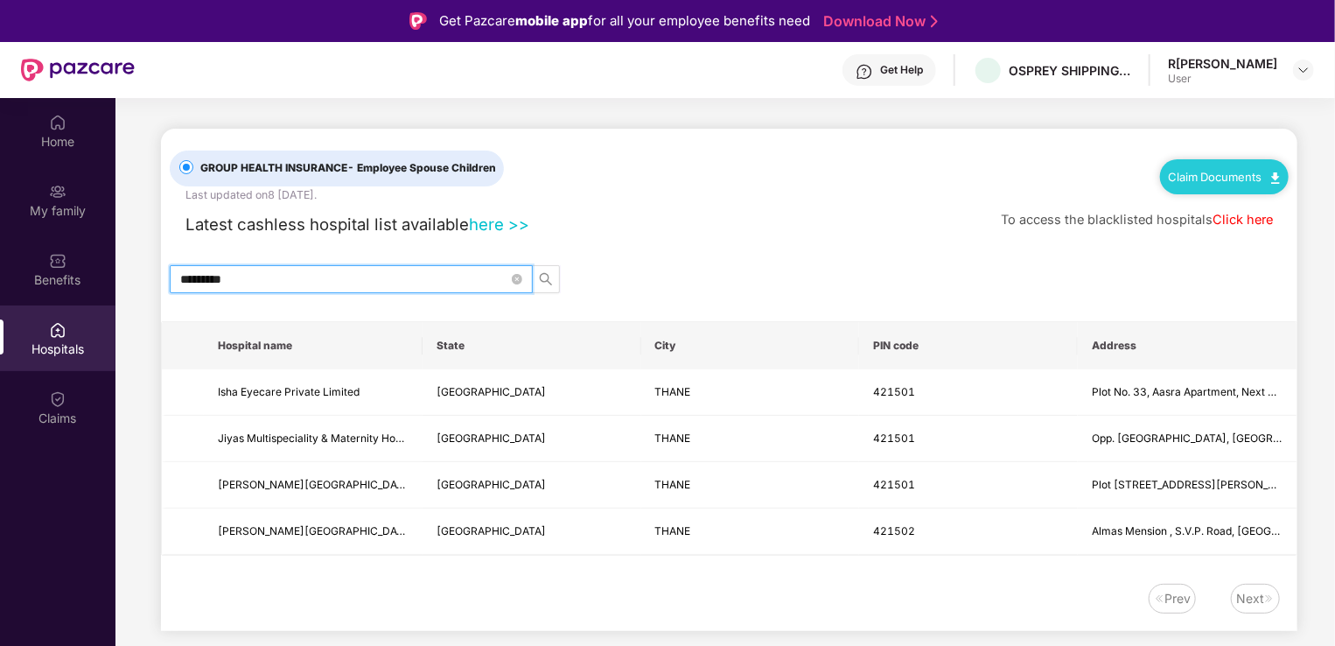
click at [1254, 221] on link "Click here" at bounding box center [1243, 220] width 60 height 16
click at [418, 277] on input "*********" at bounding box center [344, 279] width 328 height 19
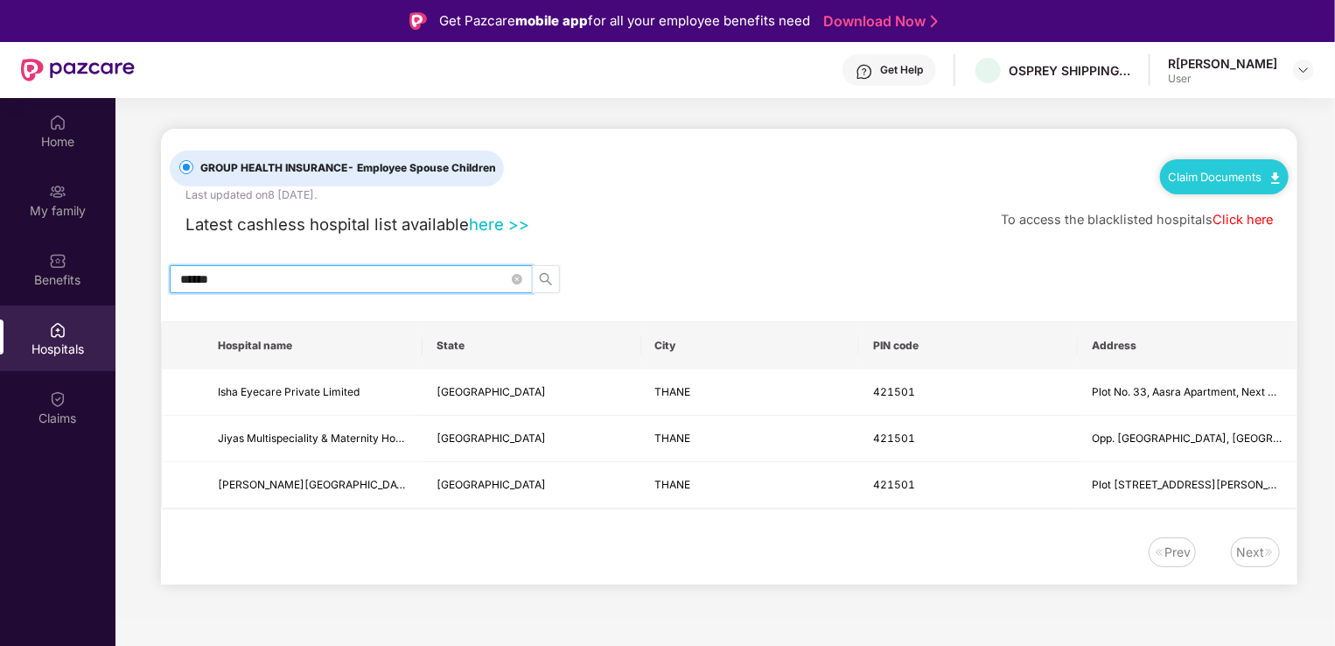
click at [541, 276] on icon "search" at bounding box center [546, 279] width 14 height 14
click at [543, 284] on icon "search" at bounding box center [546, 279] width 14 height 14
type input "*****"
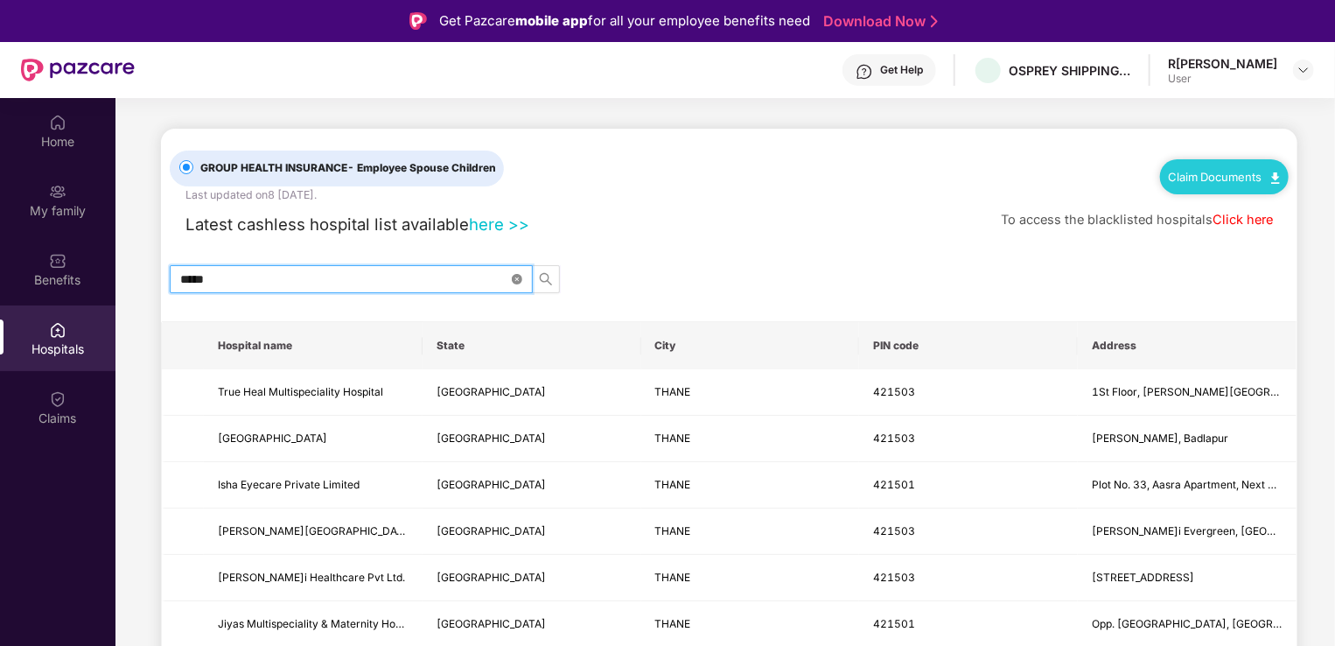
click at [516, 278] on icon "close-circle" at bounding box center [517, 279] width 11 height 11
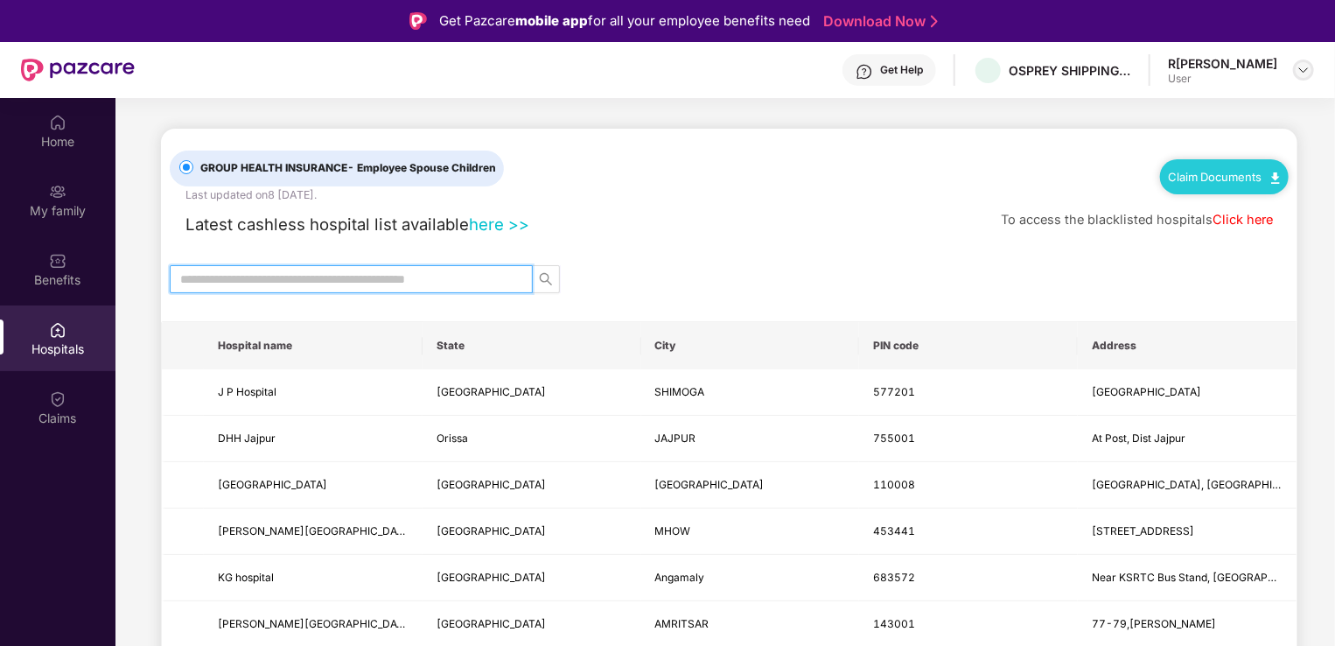
click at [1306, 65] on img at bounding box center [1304, 70] width 14 height 14
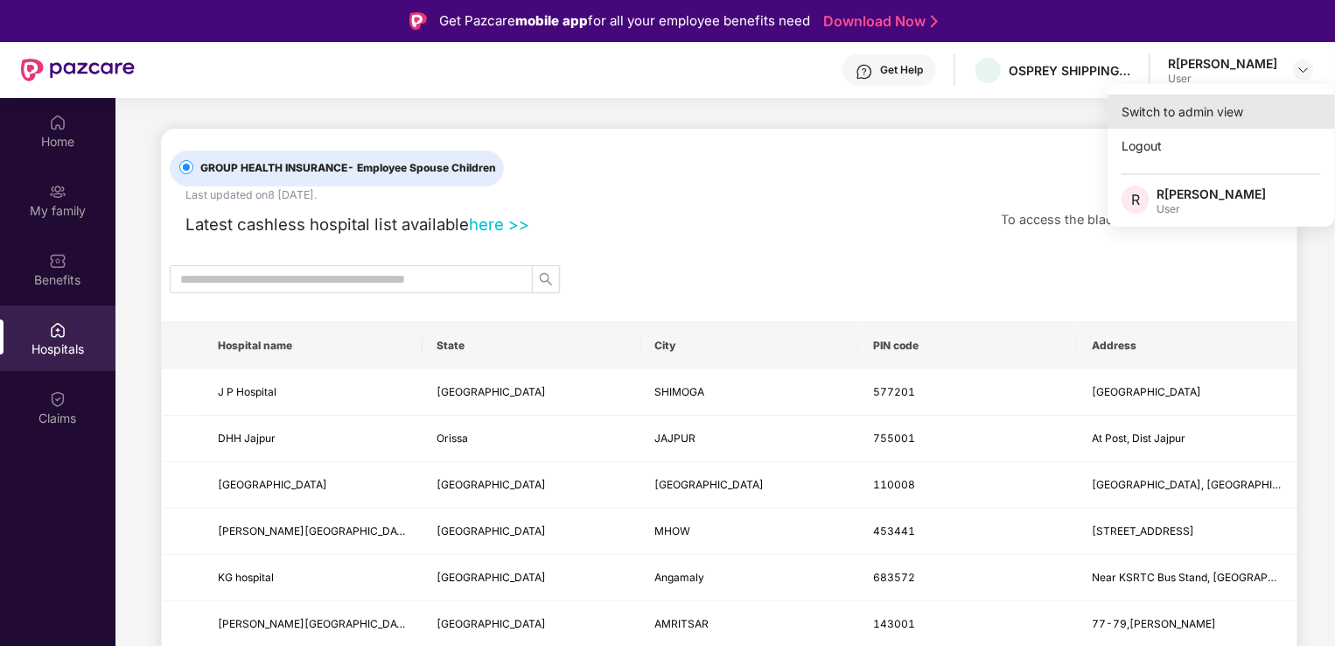
click at [1201, 121] on div "Switch to admin view" at bounding box center [1222, 112] width 228 height 34
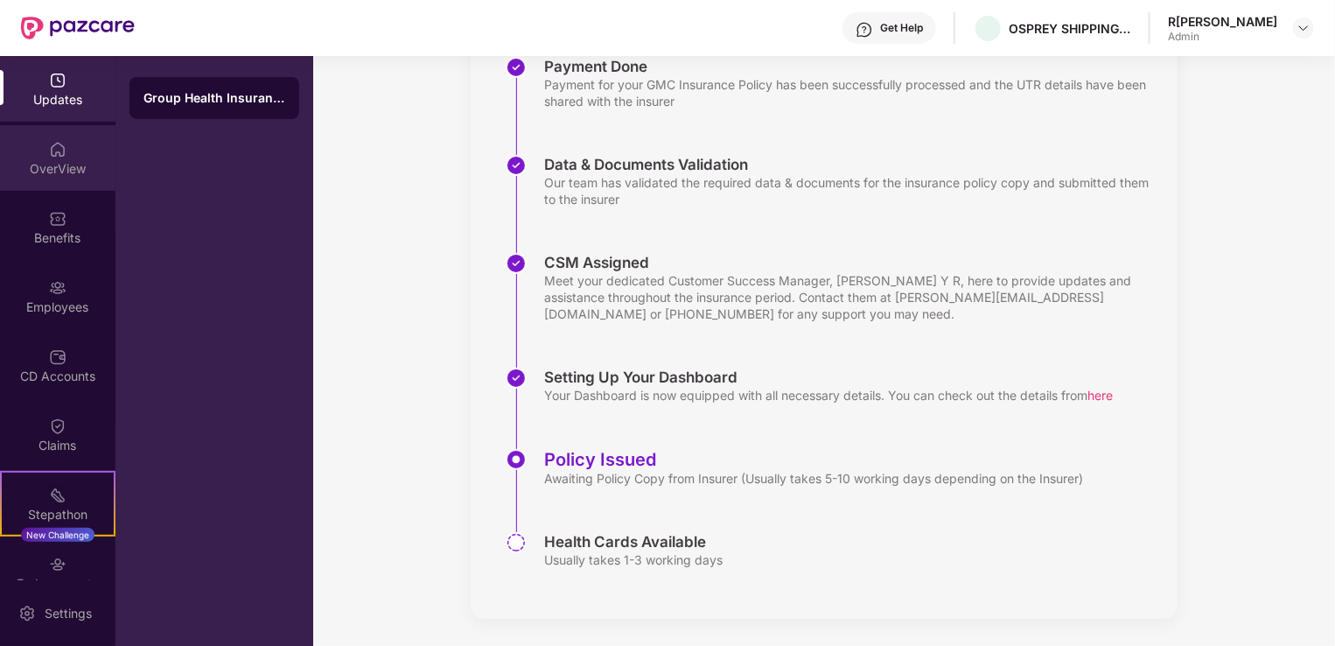
click at [53, 180] on div "OverView" at bounding box center [58, 158] width 116 height 66
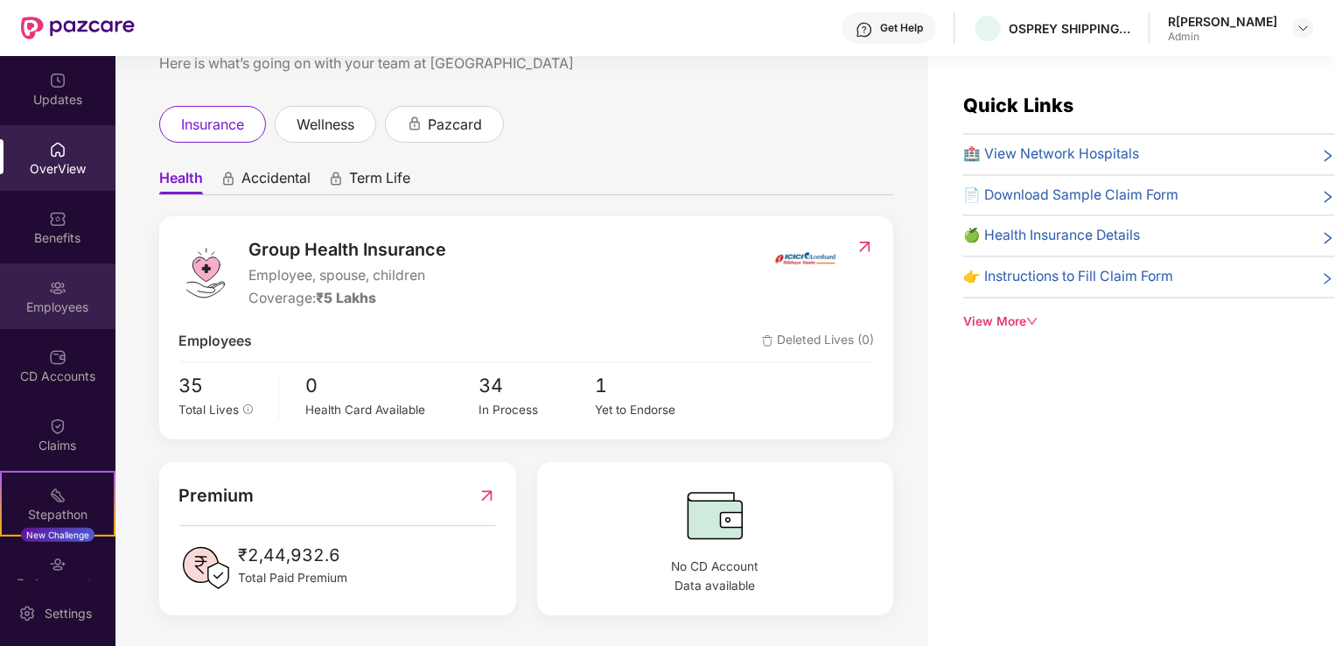
click at [77, 309] on div "Employees" at bounding box center [58, 307] width 116 height 18
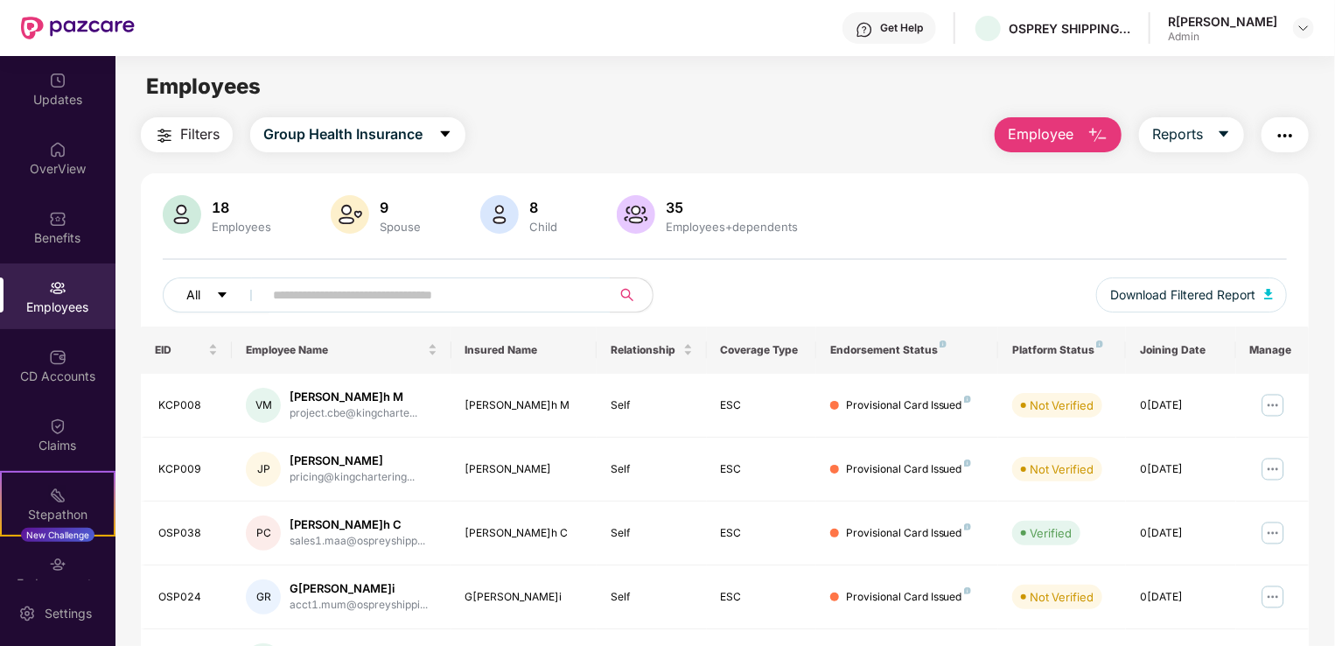
click at [227, 299] on icon "caret-down" at bounding box center [222, 295] width 12 height 12
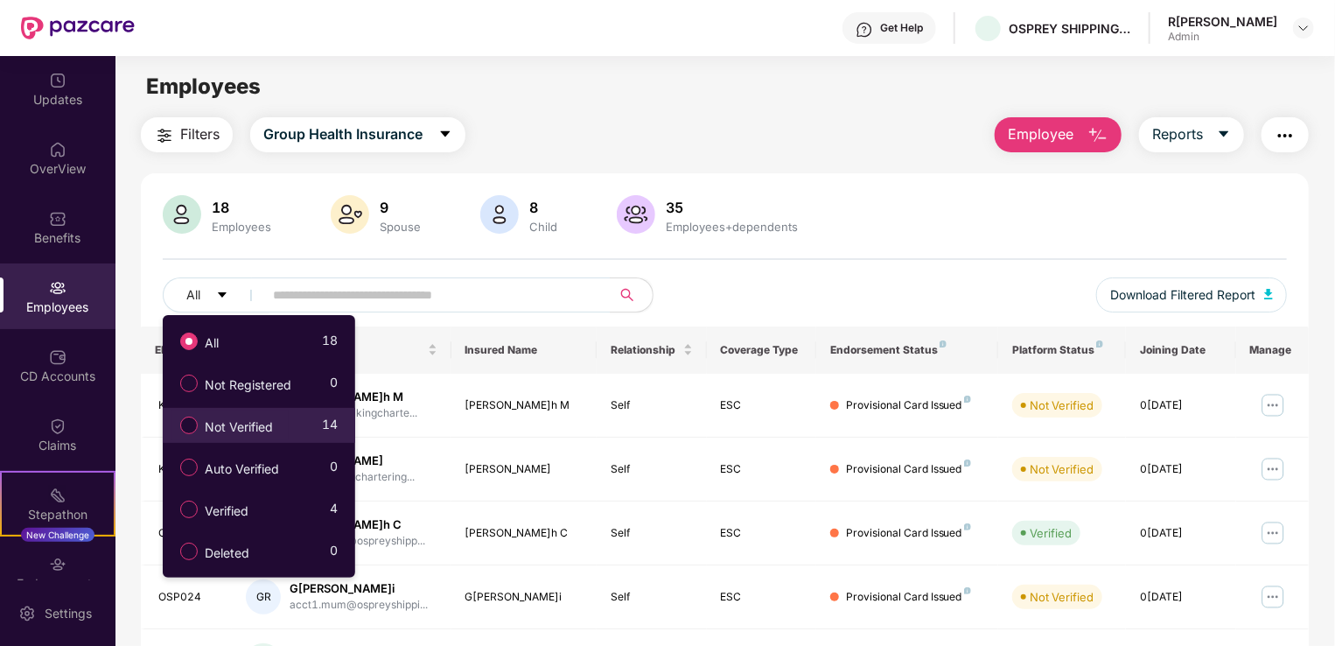
click at [235, 415] on label "Not Verified" at bounding box center [230, 425] width 117 height 30
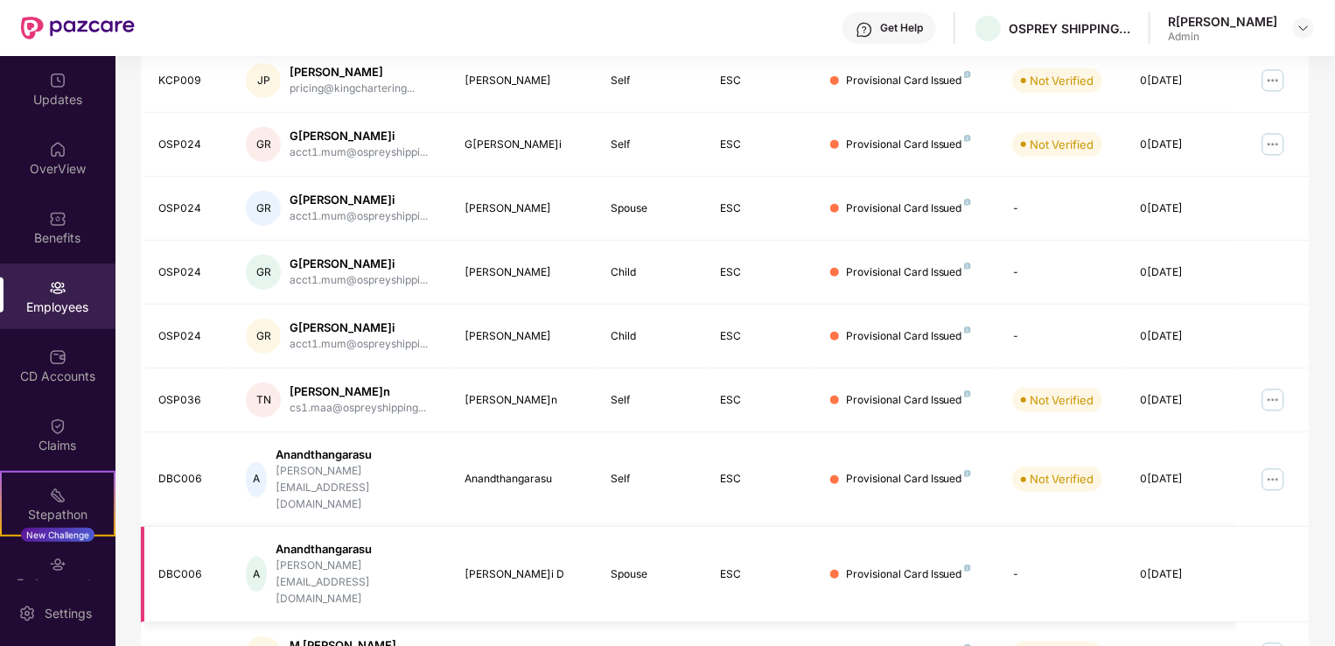
scroll to position [427, 0]
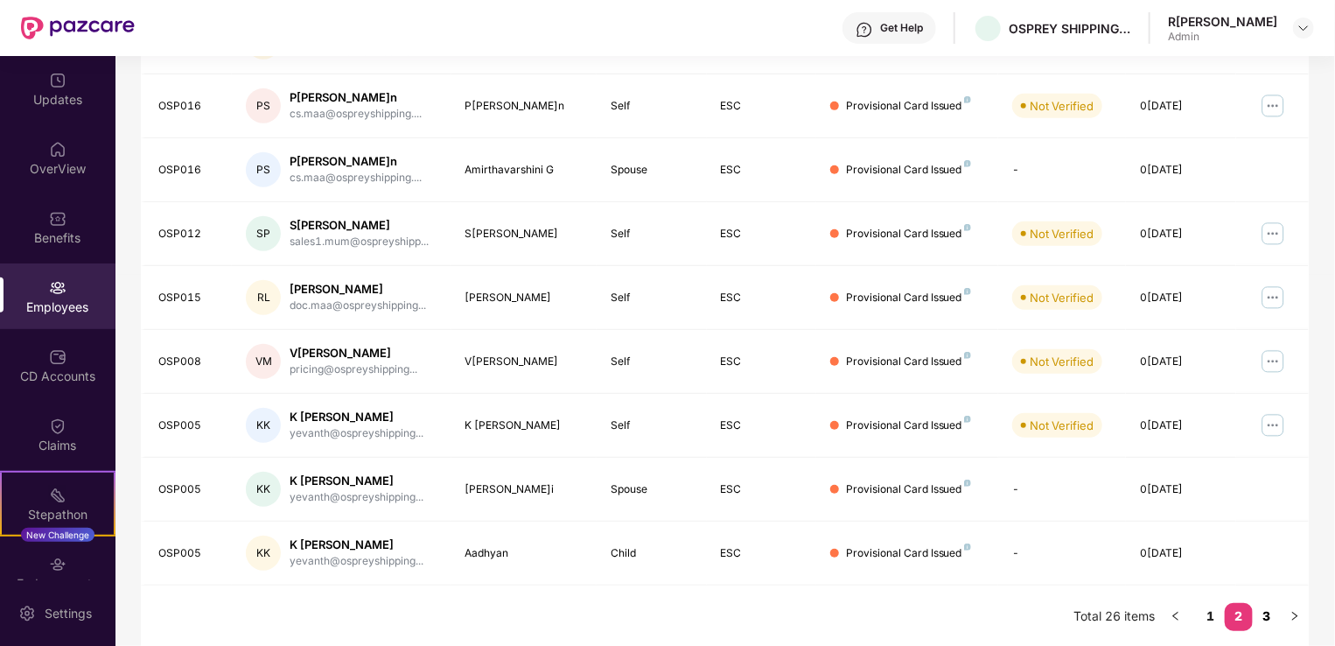
click at [1257, 617] on link "3" at bounding box center [1267, 616] width 28 height 26
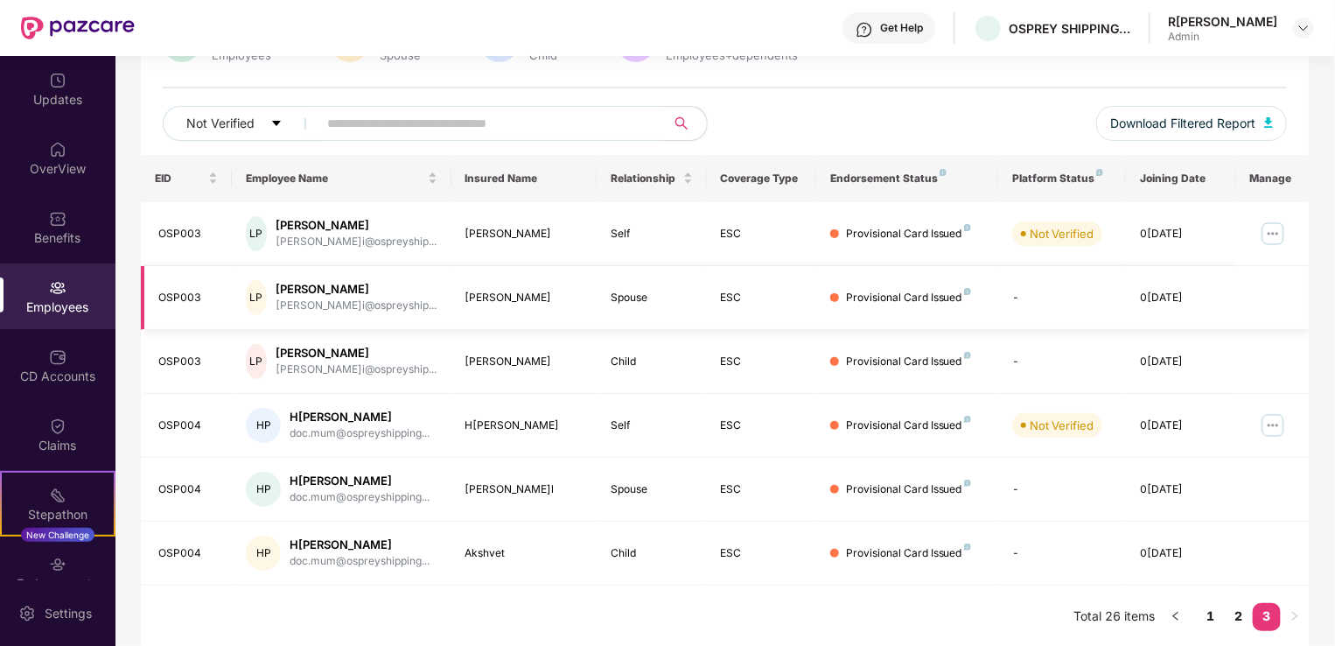
scroll to position [0, 0]
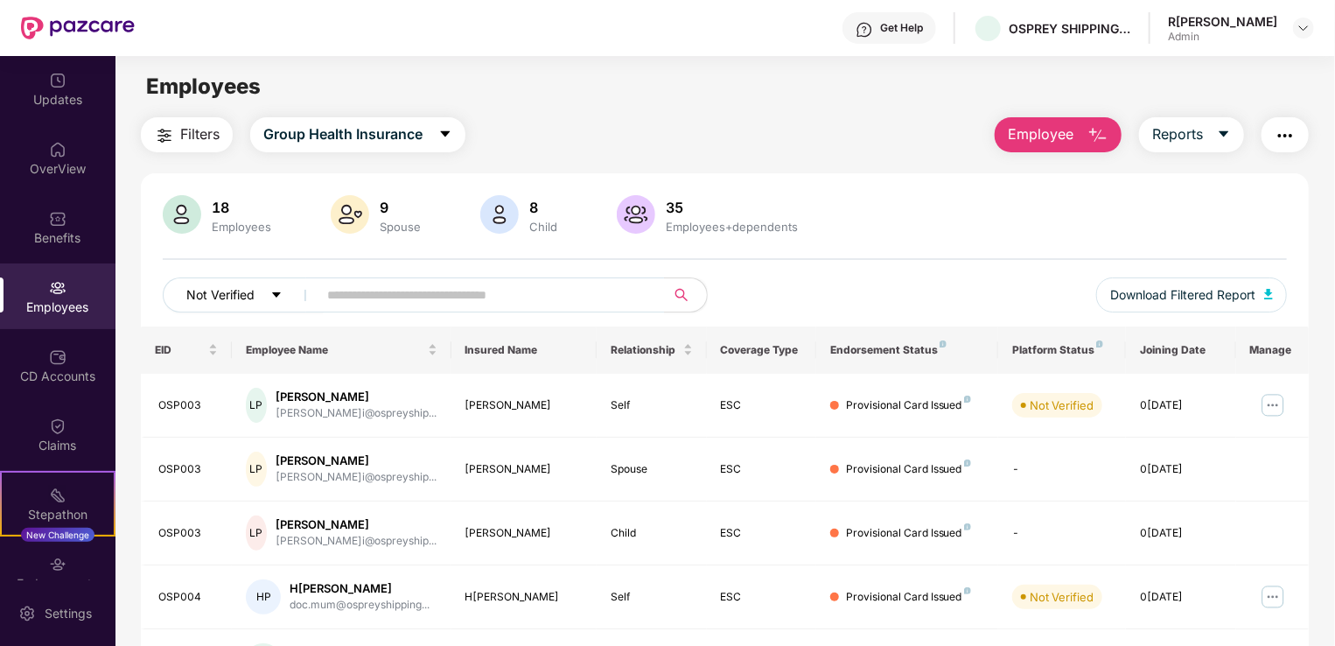
click at [239, 291] on span "Not Verified" at bounding box center [220, 294] width 68 height 19
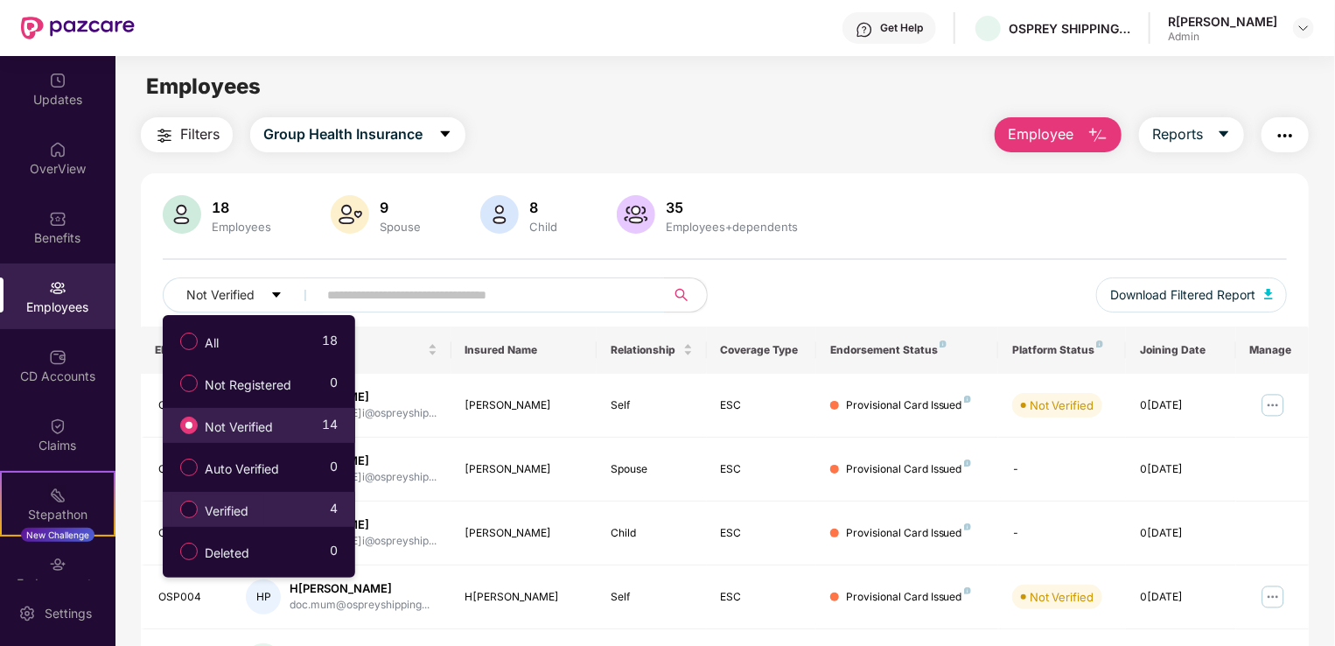
click at [217, 508] on span "Verified" at bounding box center [227, 510] width 58 height 19
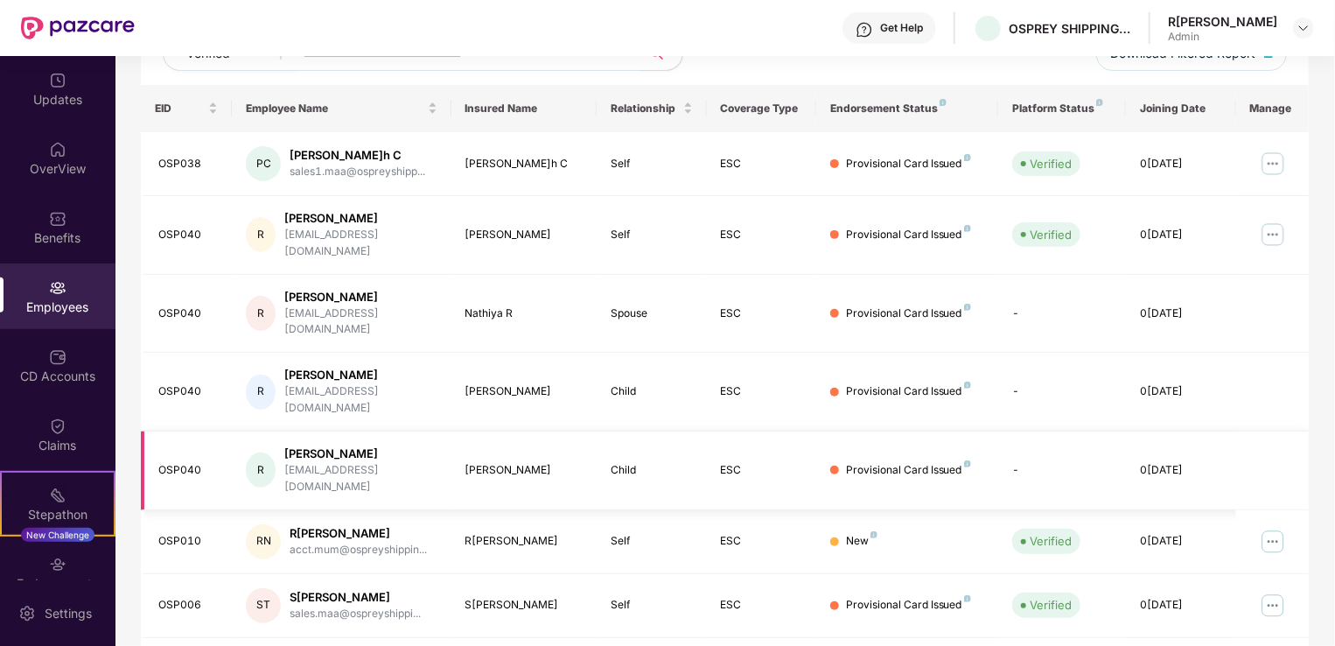
scroll to position [350, 0]
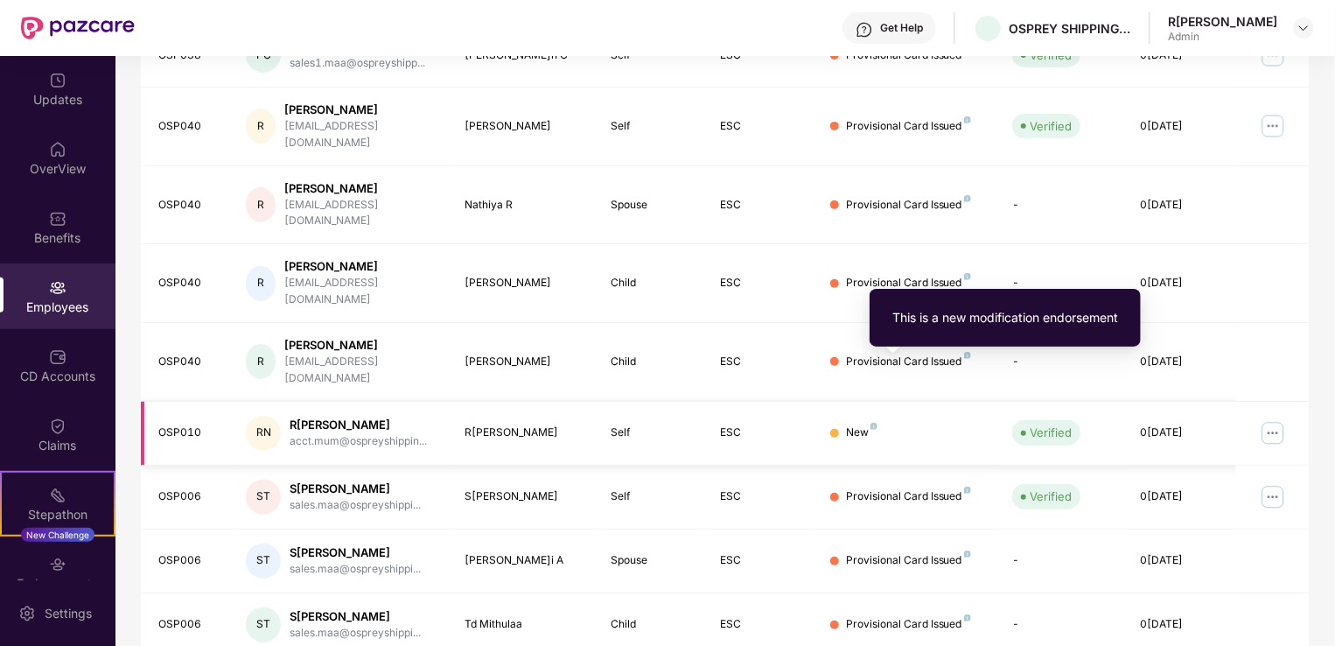
click at [872, 423] on img at bounding box center [874, 426] width 7 height 7
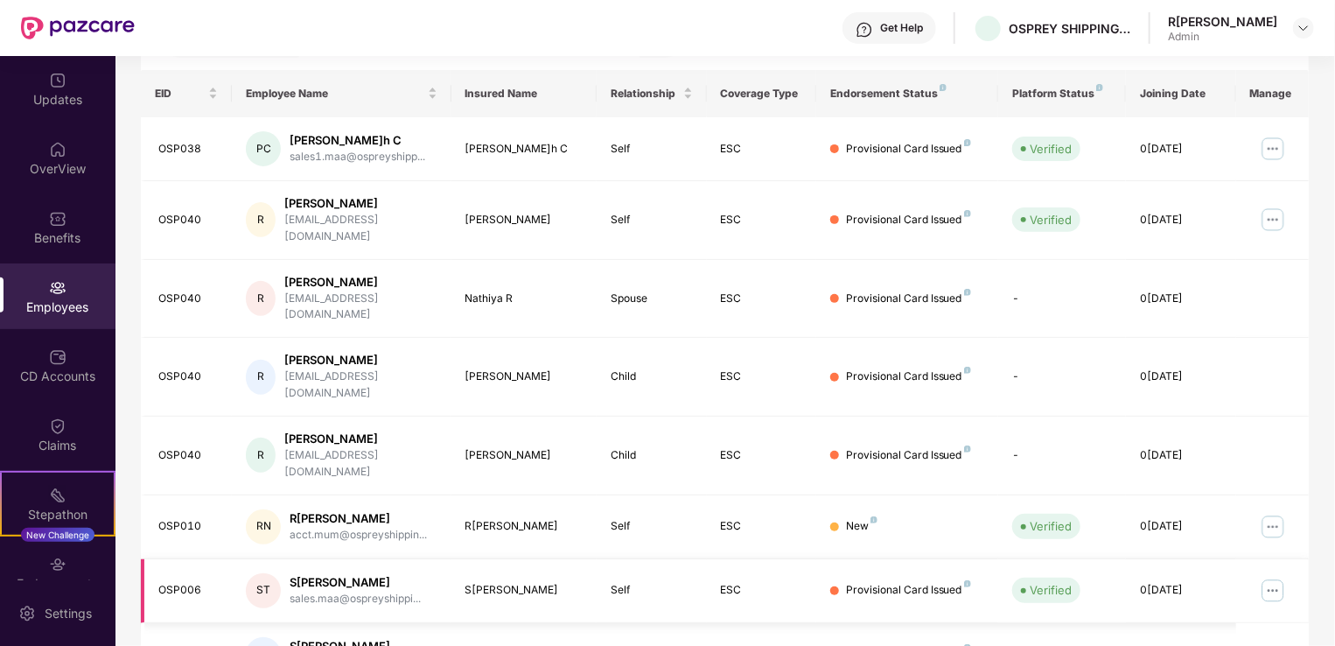
scroll to position [363, 0]
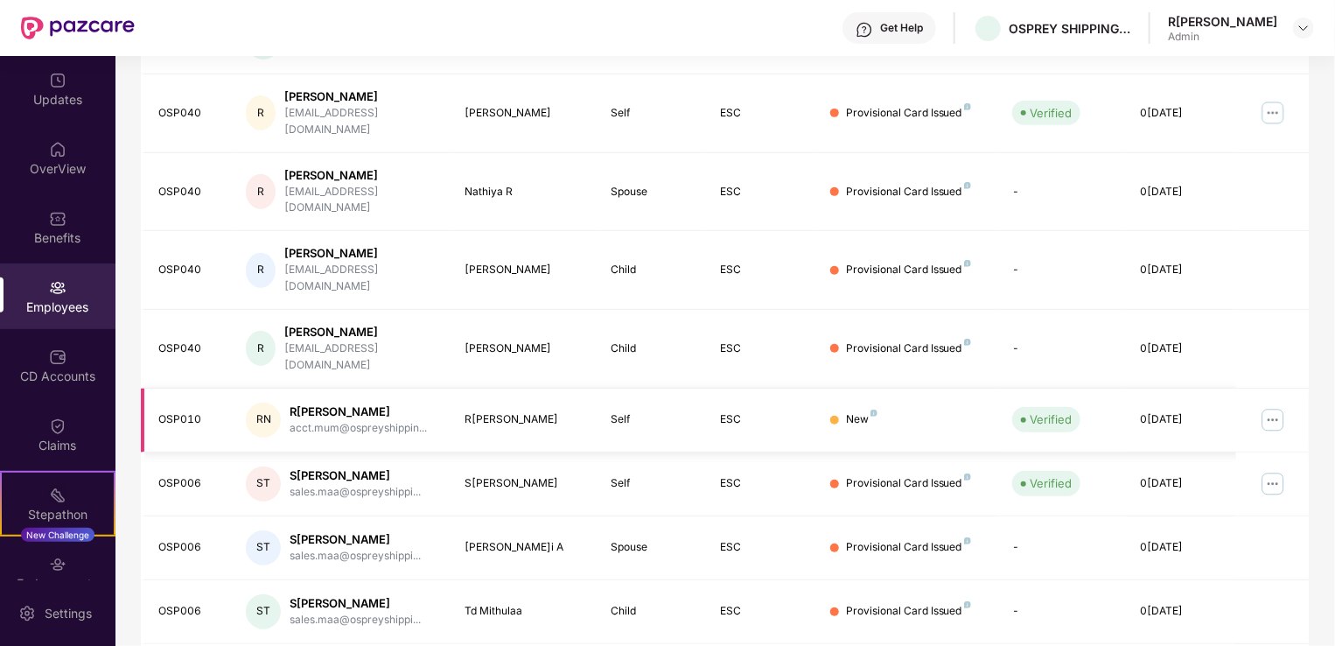
click at [1265, 406] on img at bounding box center [1273, 420] width 28 height 28
